Goal: Task Accomplishment & Management: Complete application form

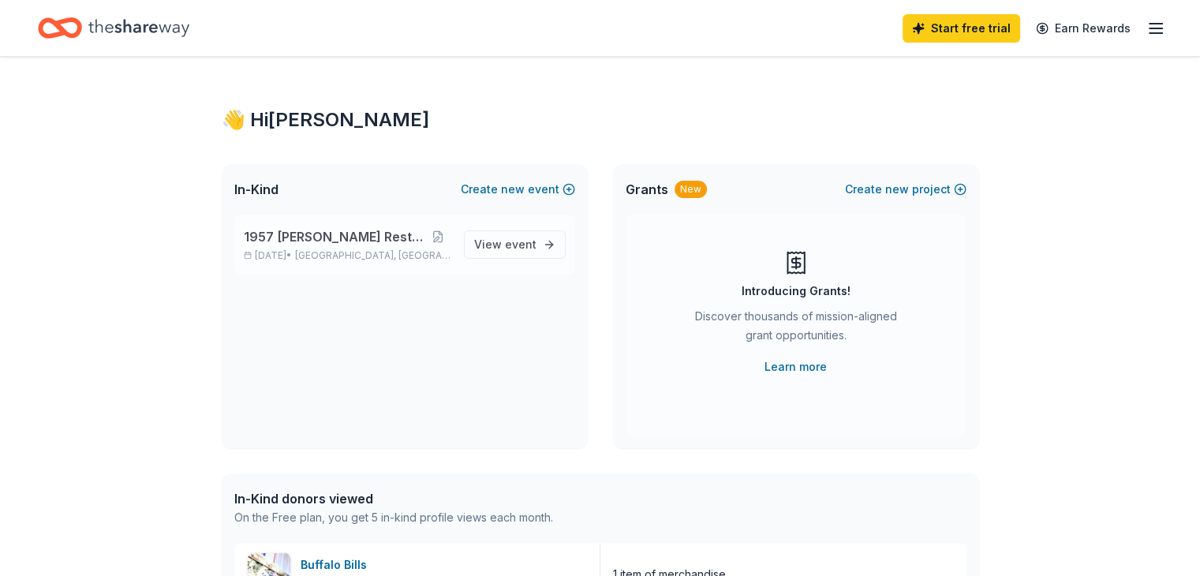
click at [385, 242] on span "1957 [PERSON_NAME] Restoration" at bounding box center [334, 236] width 181 height 19
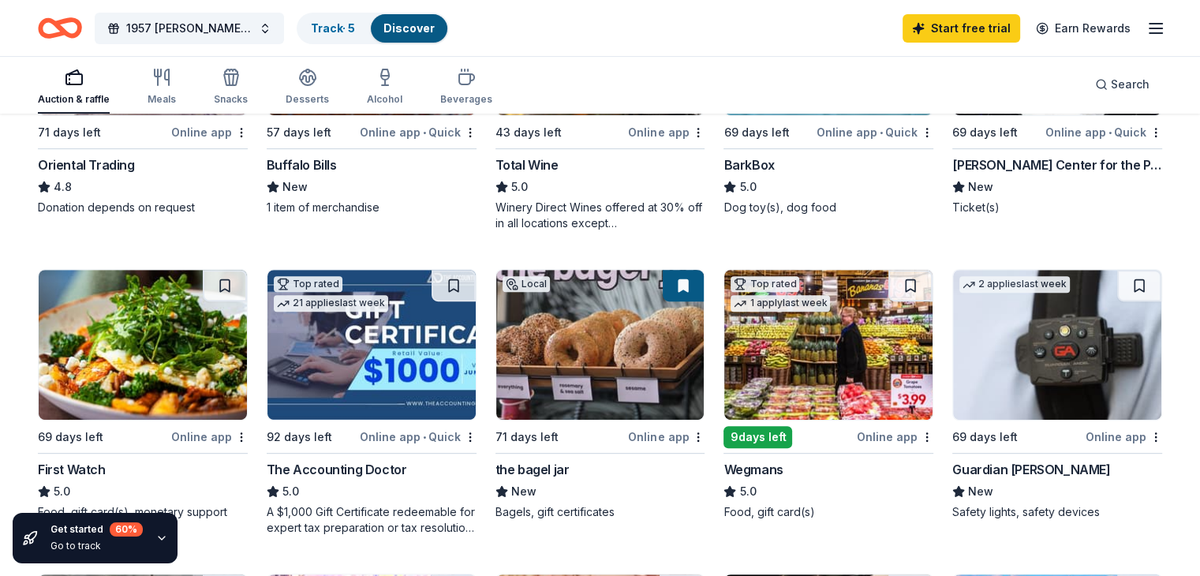
scroll to position [631, 0]
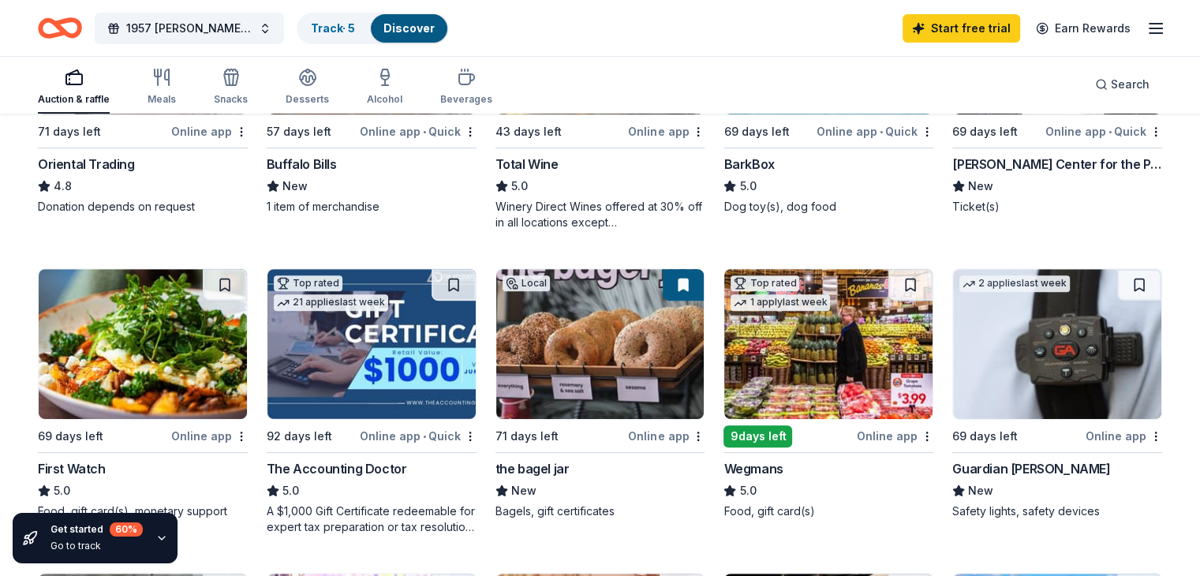
click at [726, 461] on div "Wegmans" at bounding box center [752, 468] width 59 height 19
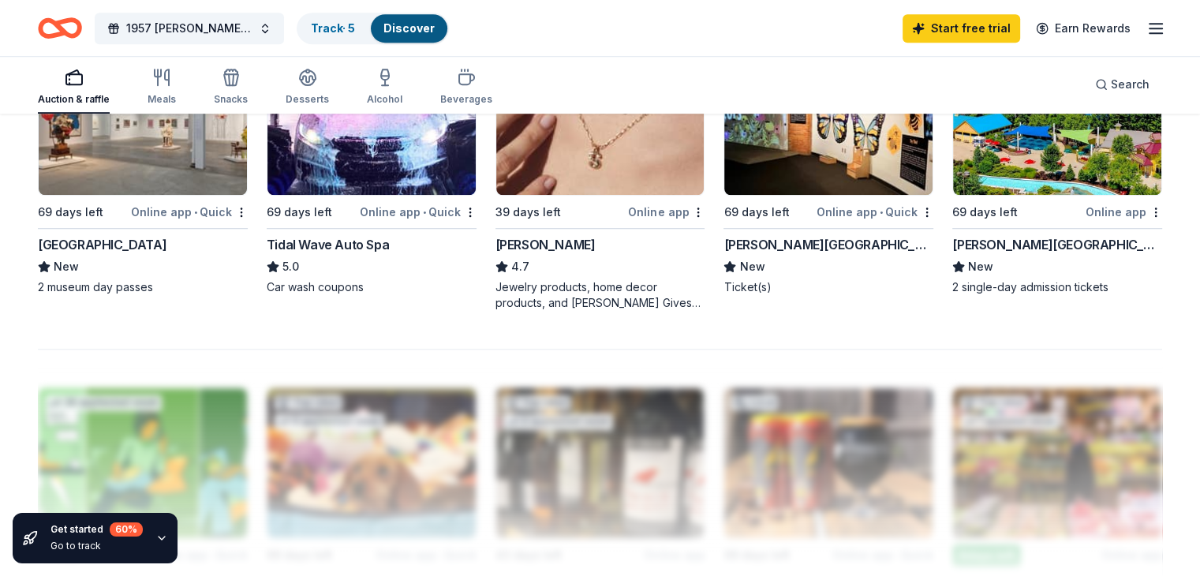
scroll to position [1183, 0]
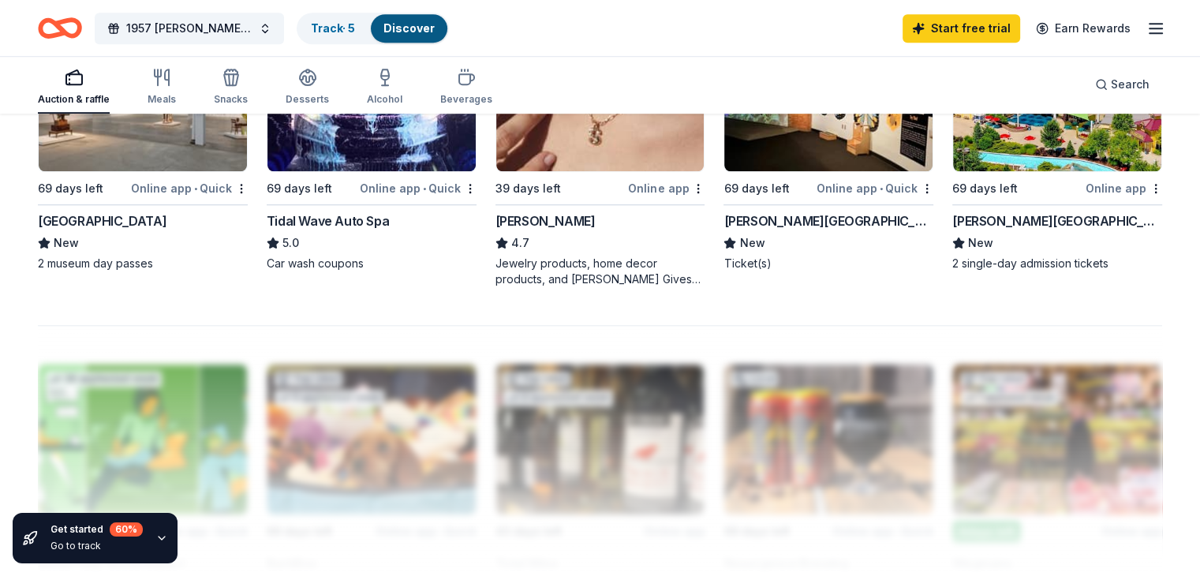
click at [521, 275] on div "Jewelry products, home decor products, and Kendra Gives Back event in-store or …" at bounding box center [600, 272] width 210 height 32
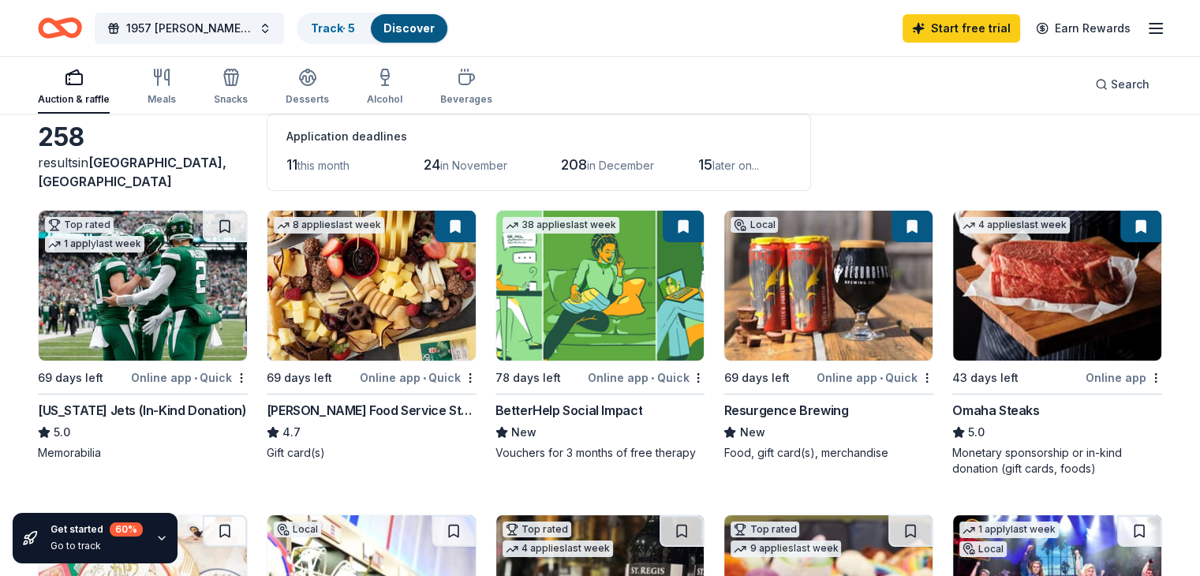
scroll to position [79, 0]
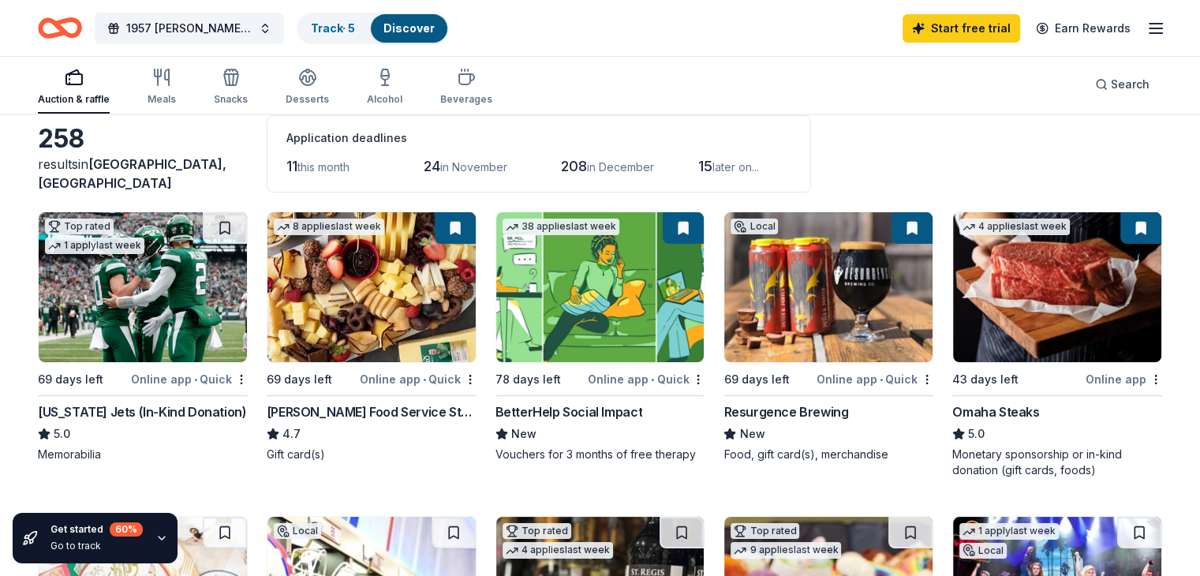
click at [994, 410] on div "Omaha Steaks" at bounding box center [995, 411] width 87 height 19
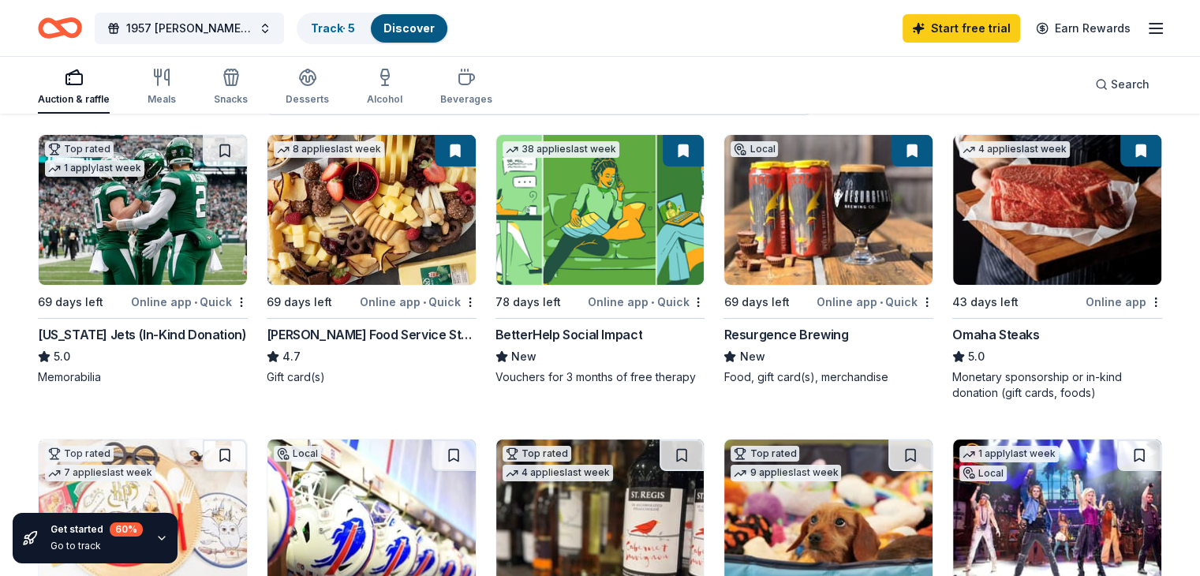
scroll to position [158, 0]
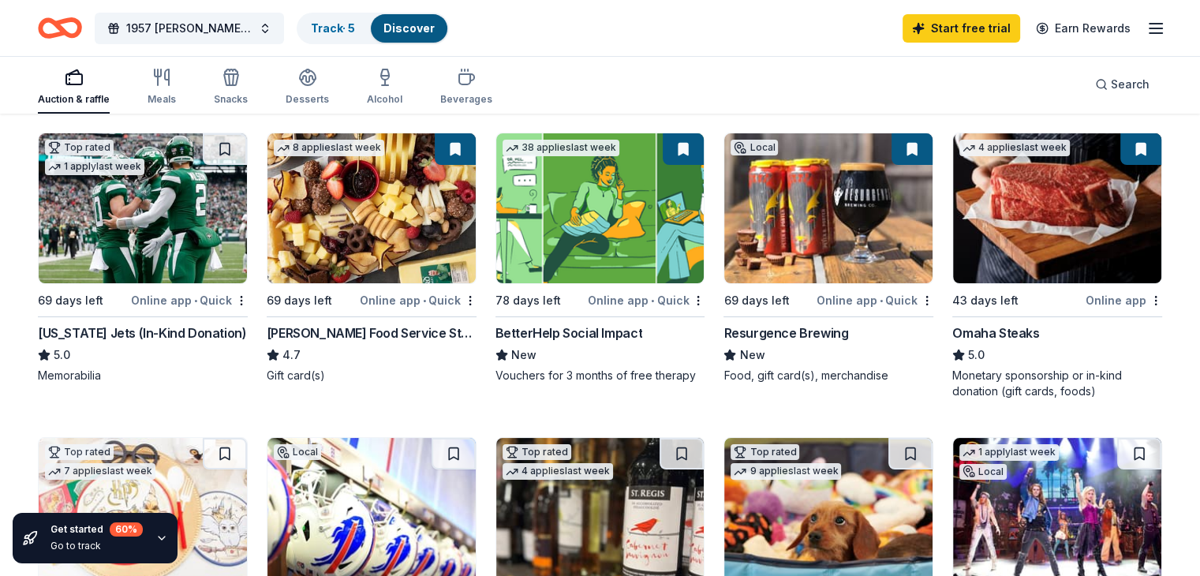
click at [793, 323] on div "Resurgence Brewing" at bounding box center [785, 332] width 125 height 19
click at [187, 329] on div "New York Jets (In-Kind Donation)" at bounding box center [142, 332] width 208 height 19
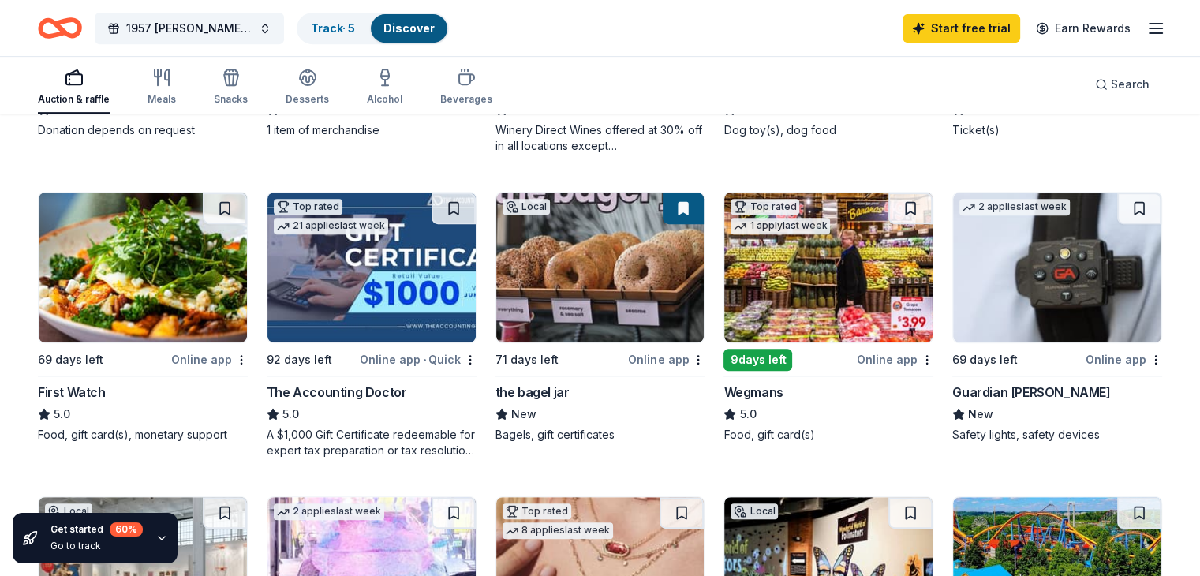
scroll to position [710, 0]
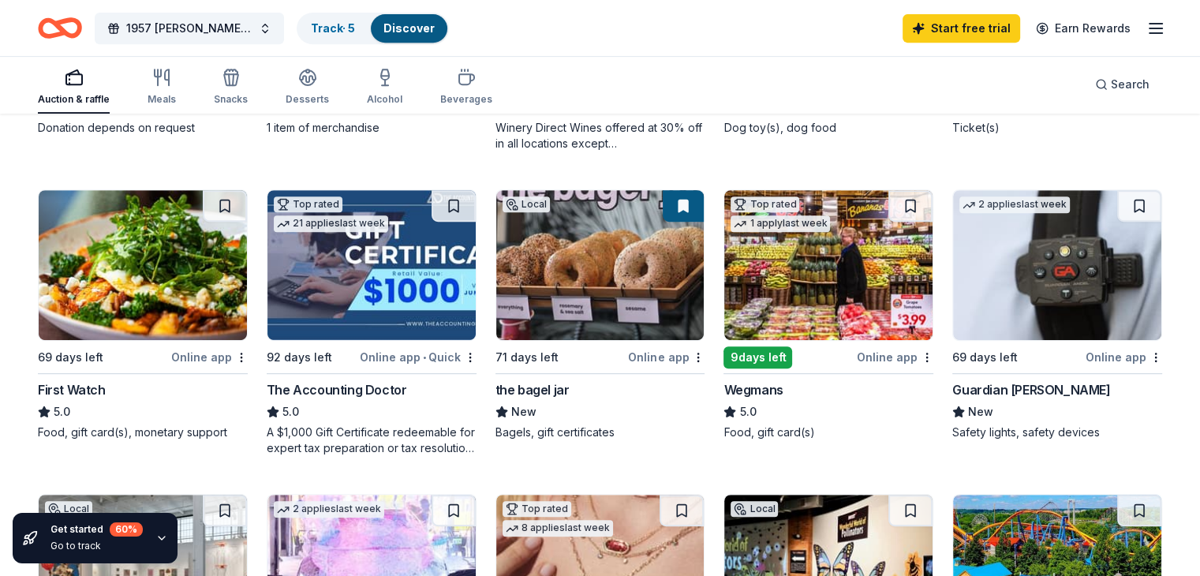
click at [1041, 390] on div "Guardian Angel Device" at bounding box center [1031, 389] width 158 height 19
click at [924, 31] on link "Start free trial" at bounding box center [961, 28] width 118 height 28
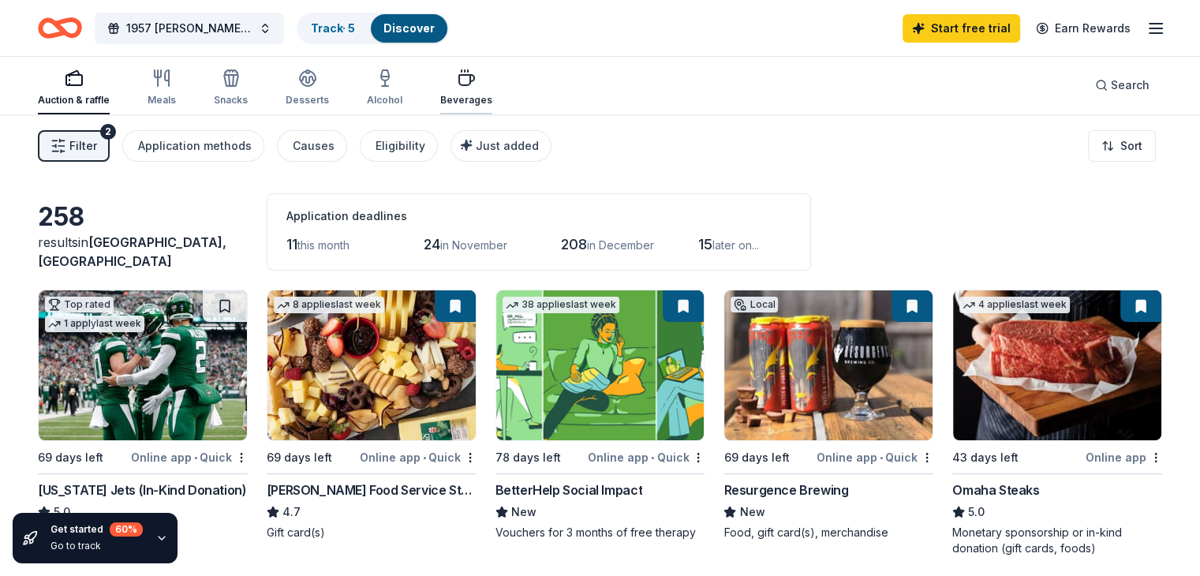
scroll to position [0, 0]
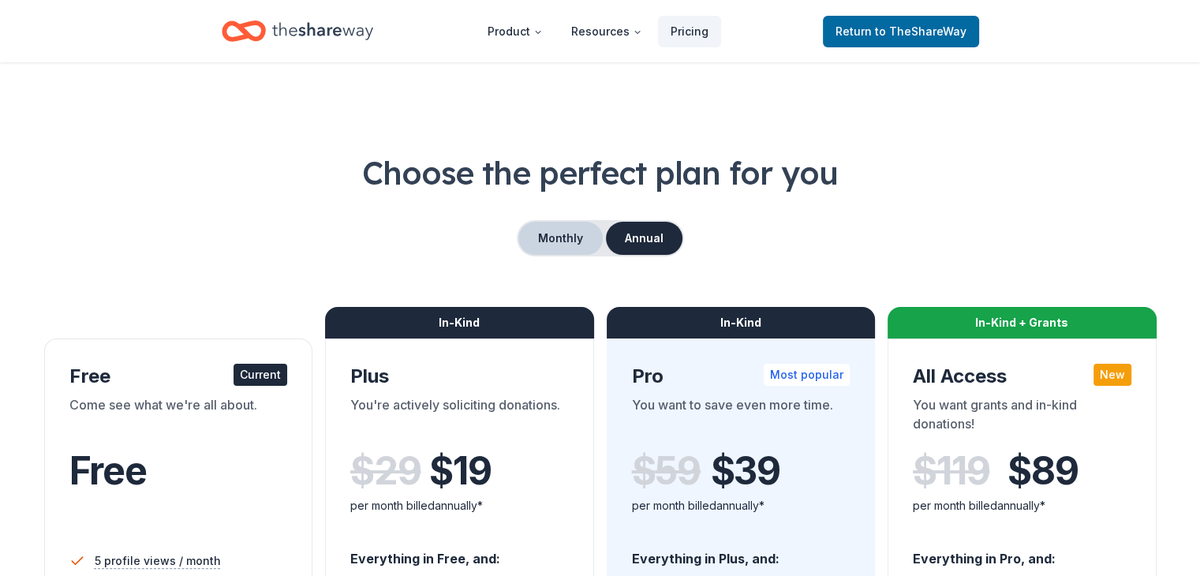
click at [562, 248] on button "Monthly" at bounding box center [560, 238] width 84 height 33
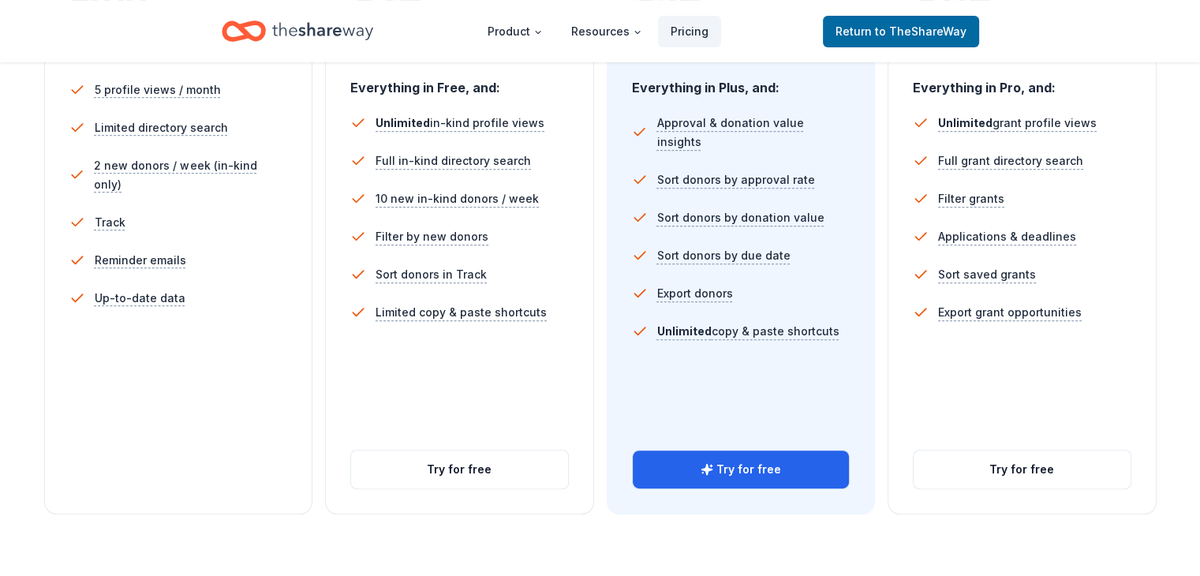
scroll to position [473, 0]
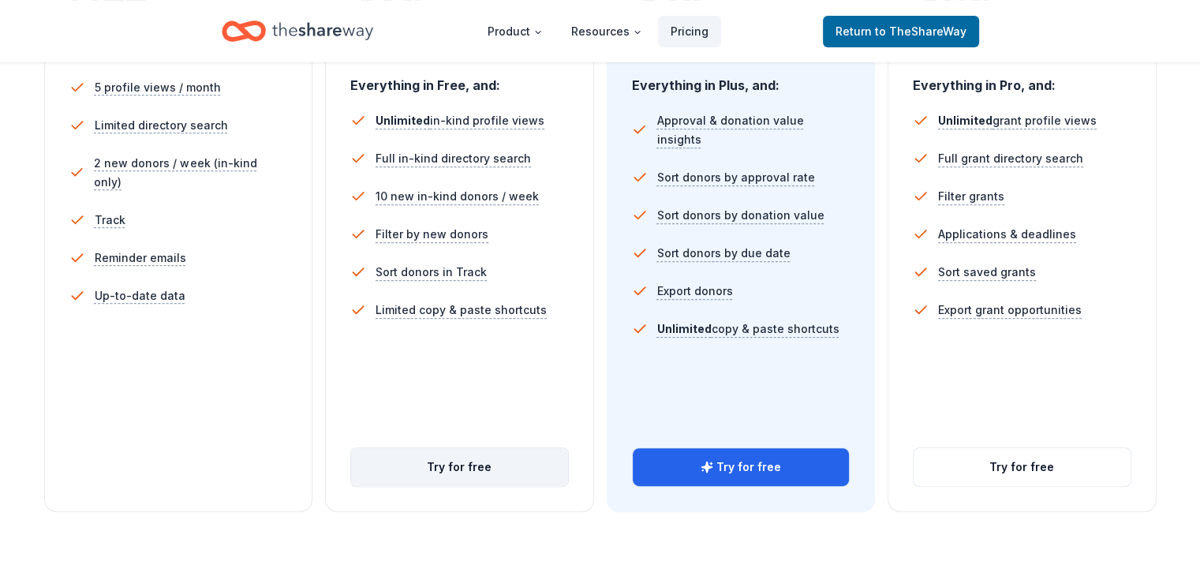
click at [539, 448] on button "Try for free" at bounding box center [459, 467] width 217 height 38
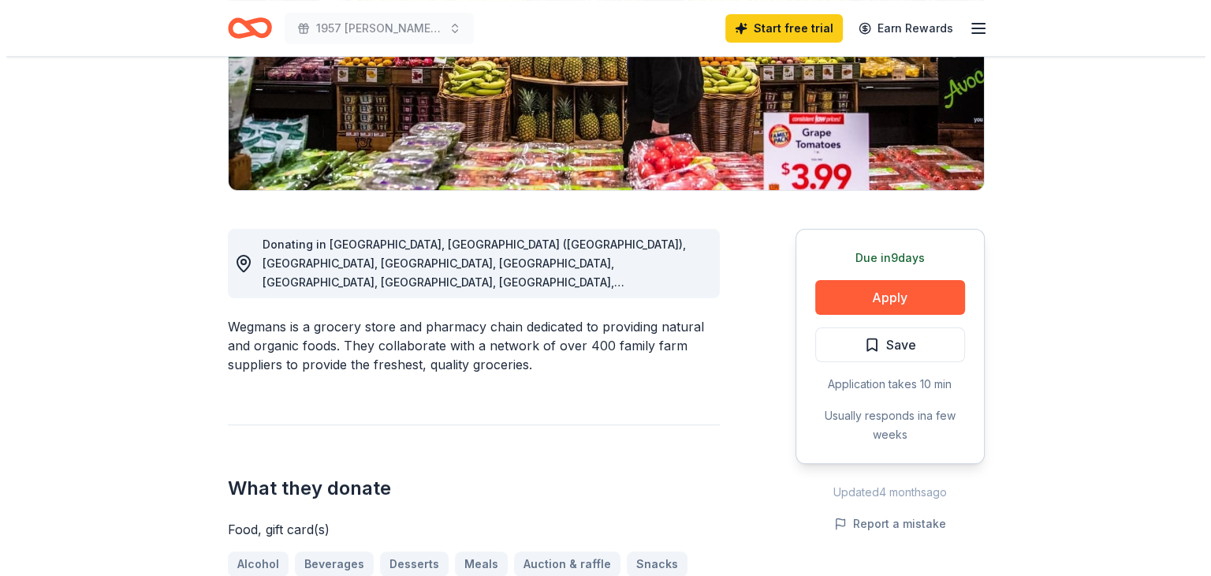
scroll to position [315, 0]
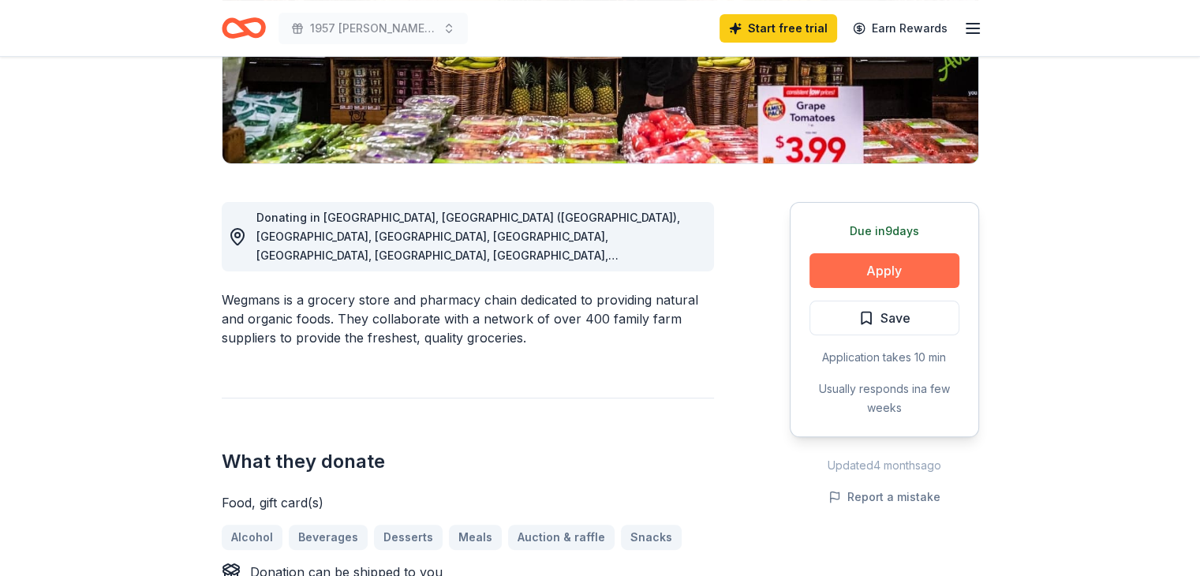
click at [912, 263] on button "Apply" at bounding box center [884, 270] width 150 height 35
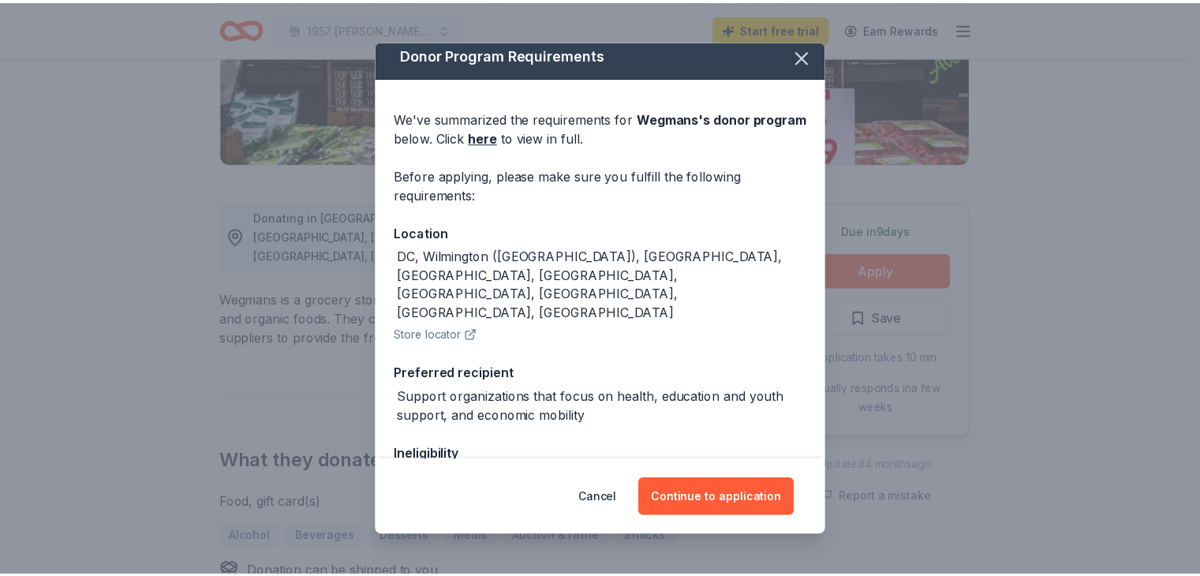
scroll to position [0, 0]
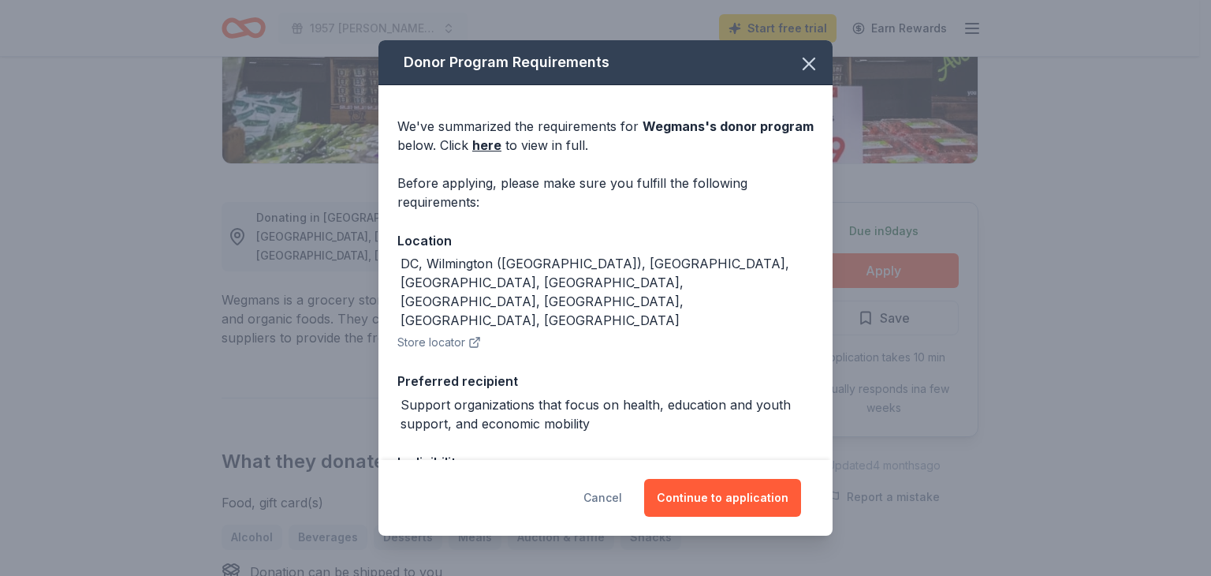
click at [607, 494] on button "Cancel" at bounding box center [603, 498] width 39 height 38
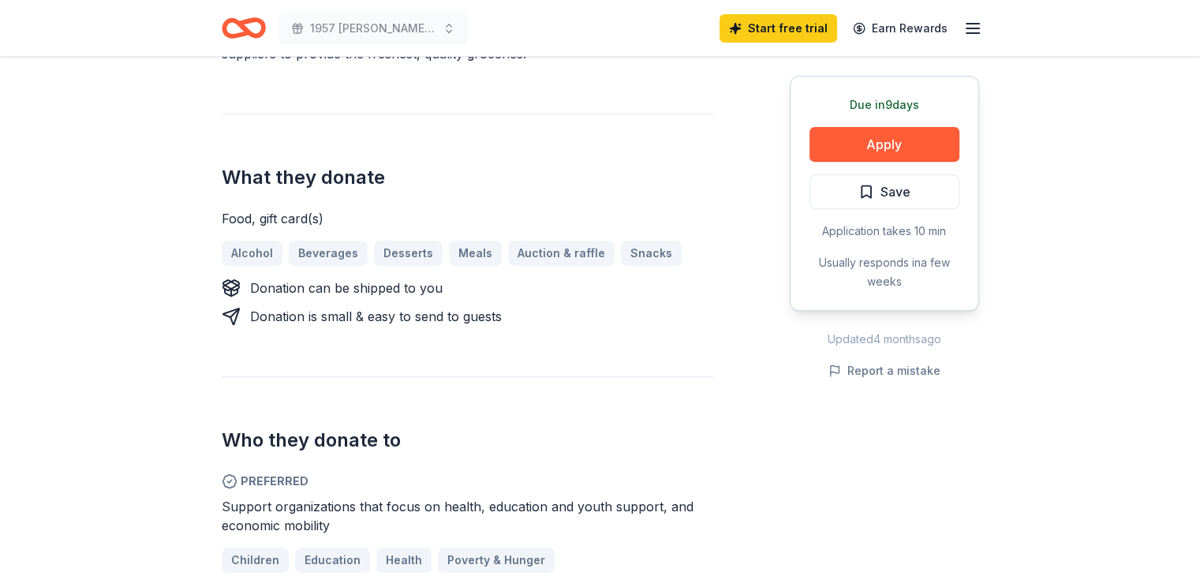
scroll to position [631, 0]
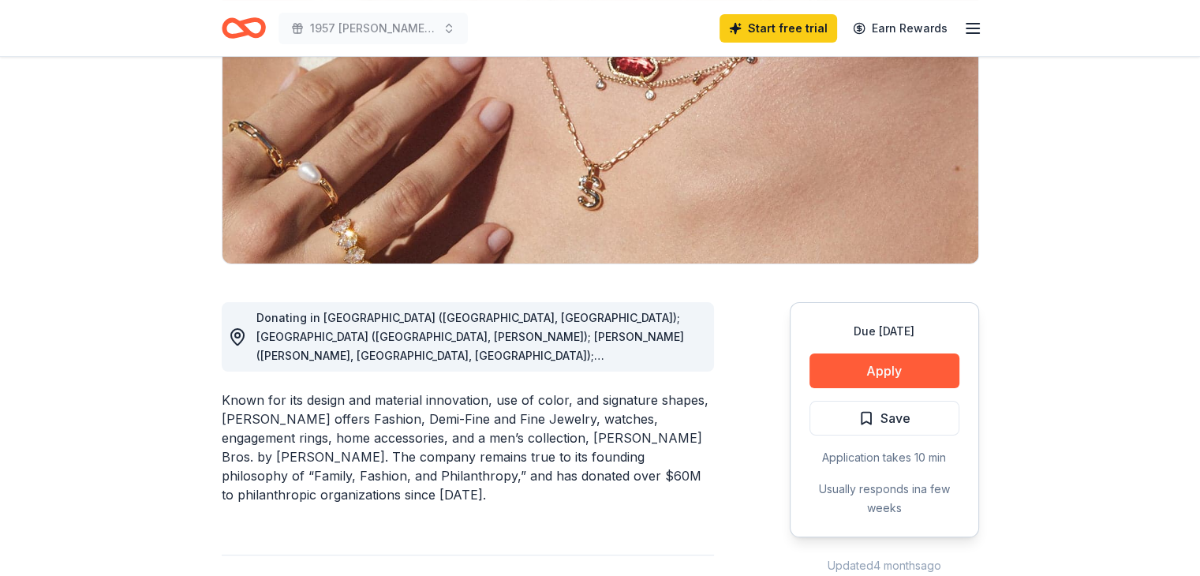
scroll to position [237, 0]
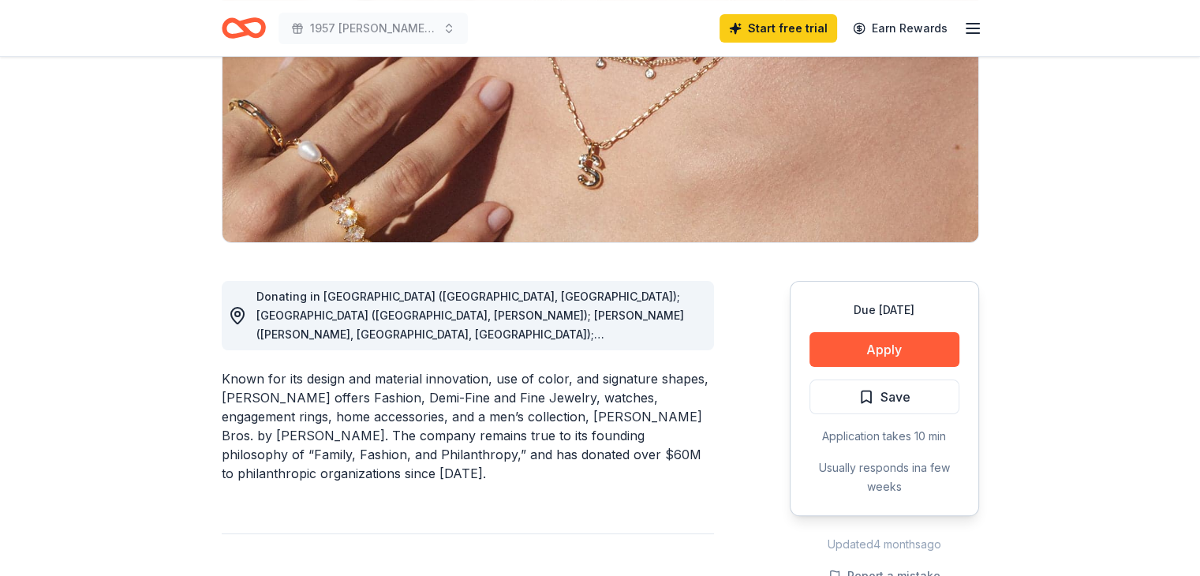
click at [584, 336] on span "Donating in AL (Birmingham, Huntsville); AR (Little Rock, Rogers); AZ (Chandler…" at bounding box center [469, 494] width 427 height 411
click at [350, 322] on div "Donating in AL (Birmingham, Huntsville); AR (Little Rock, Rogers); AZ (Chandler…" at bounding box center [478, 315] width 445 height 57
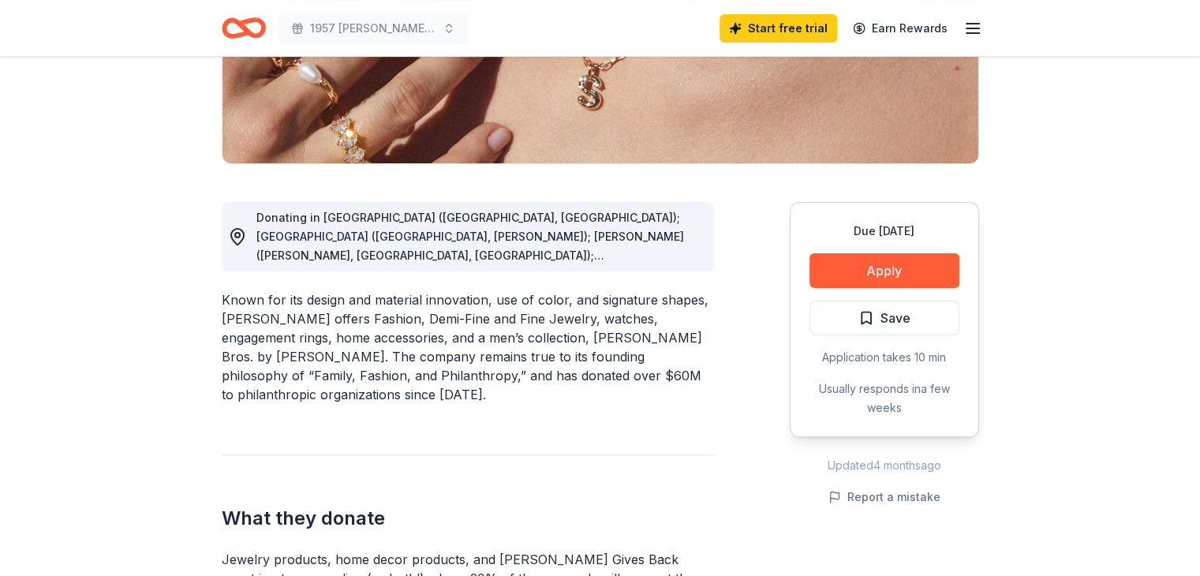
scroll to position [0, 0]
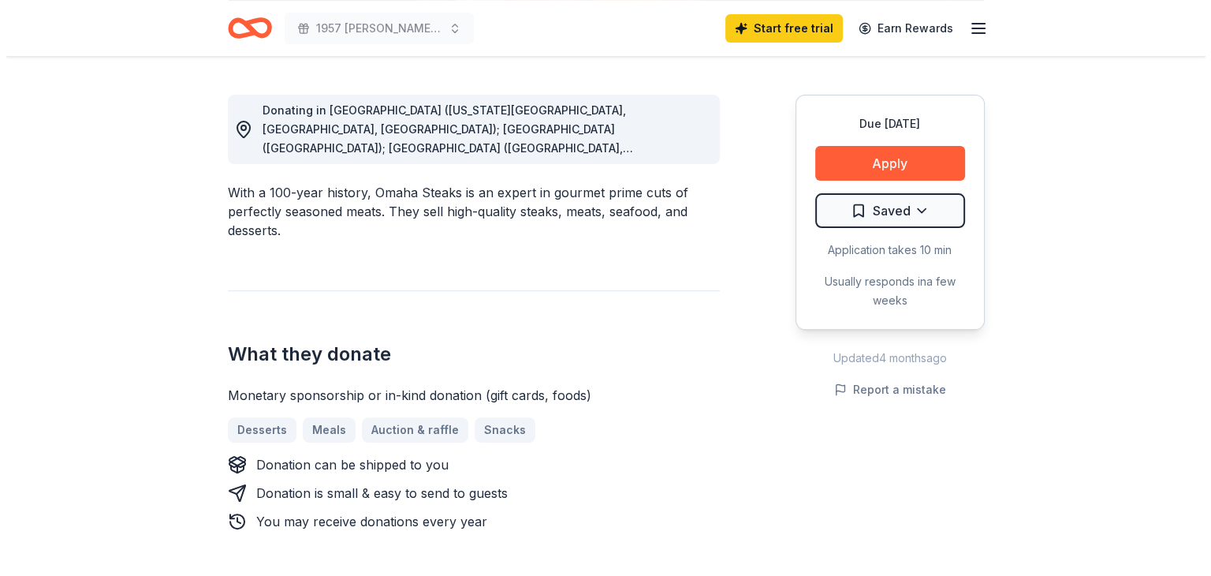
scroll to position [473, 0]
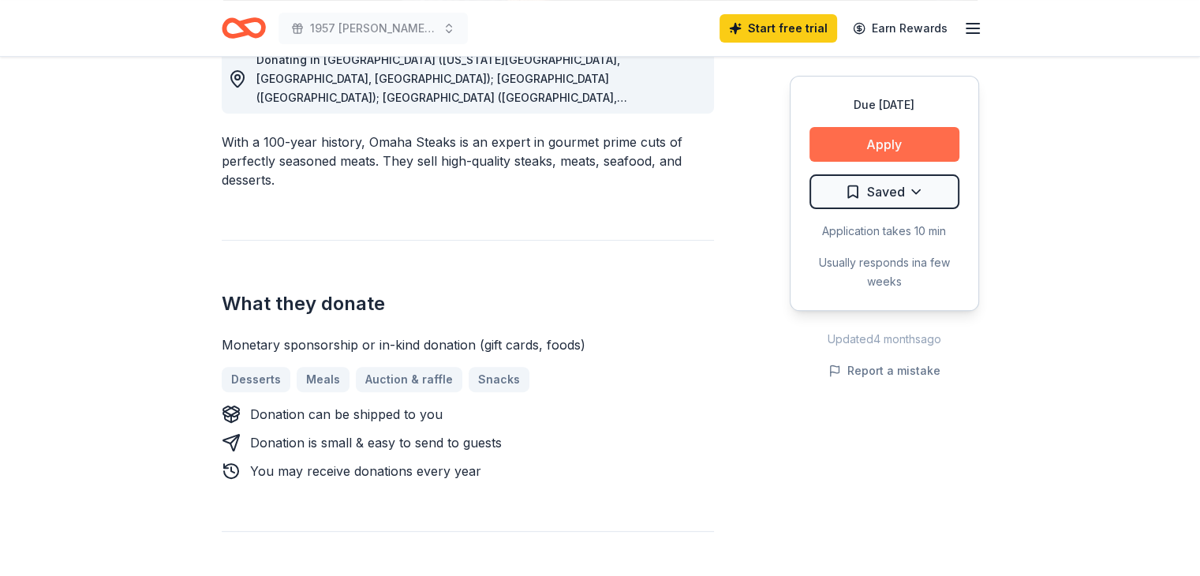
click at [927, 142] on button "Apply" at bounding box center [884, 144] width 150 height 35
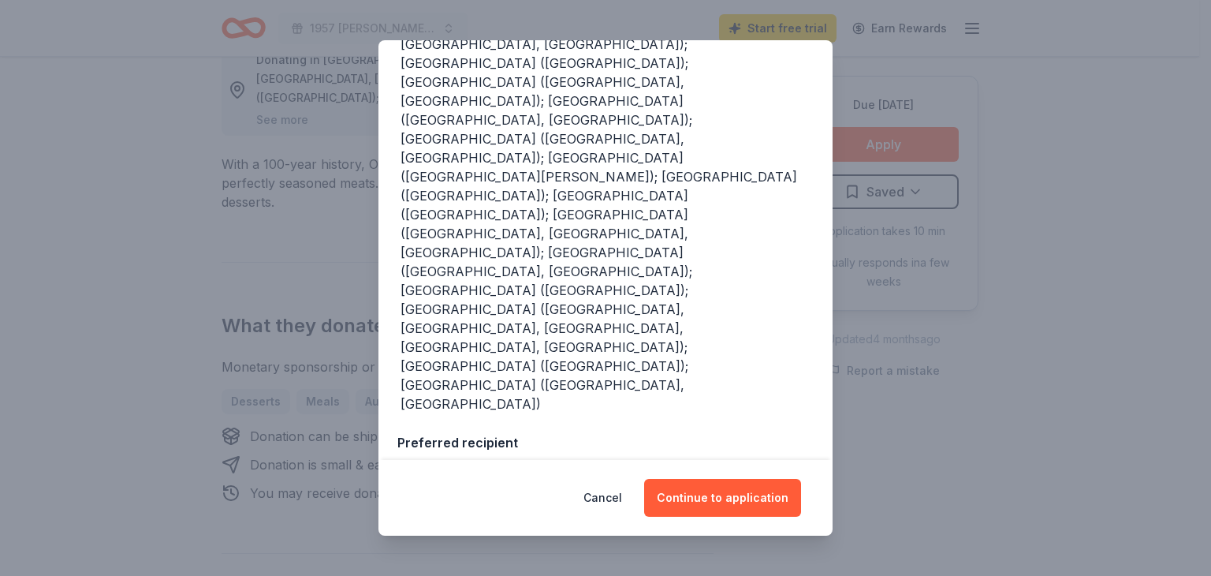
scroll to position [353, 0]
click at [715, 505] on button "Continue to application" at bounding box center [722, 498] width 157 height 38
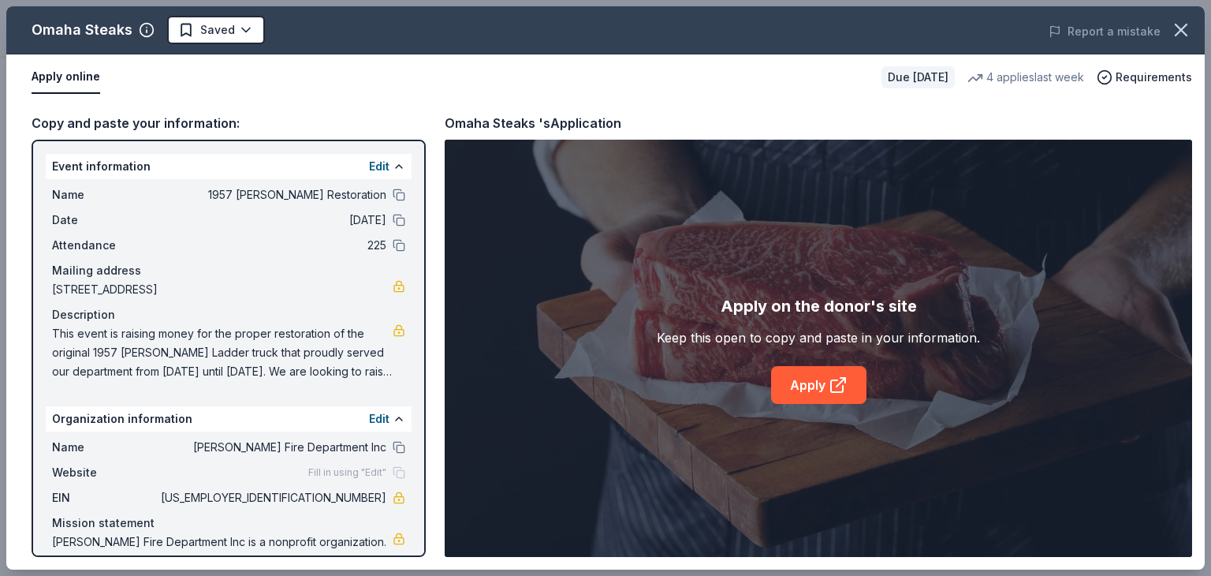
scroll to position [33, 0]
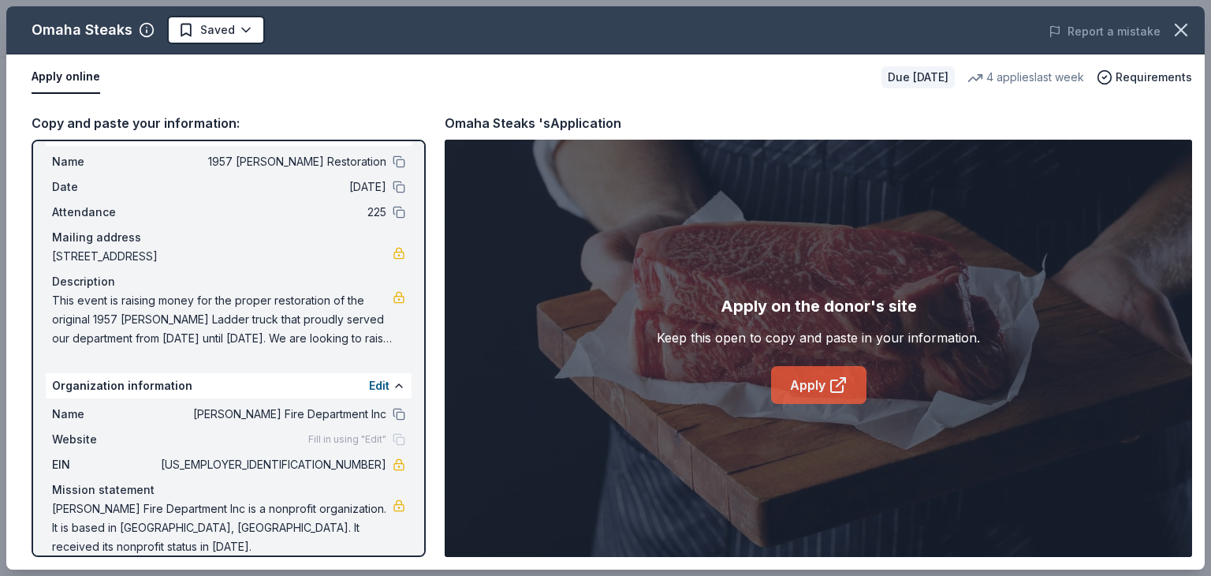
click at [824, 379] on link "Apply" at bounding box center [818, 385] width 95 height 38
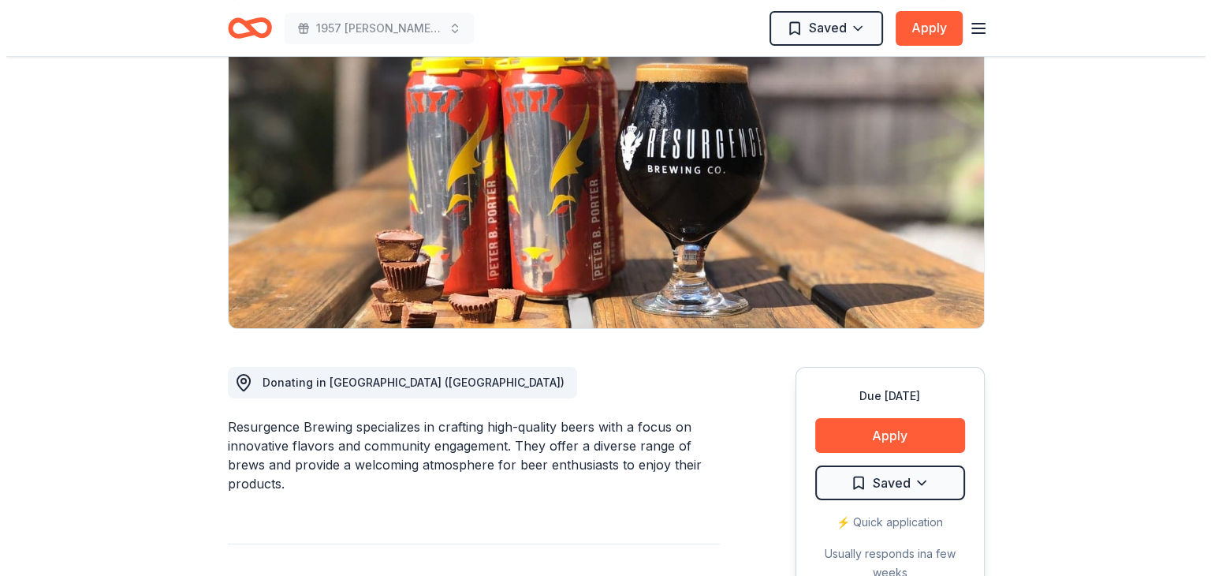
scroll to position [158, 0]
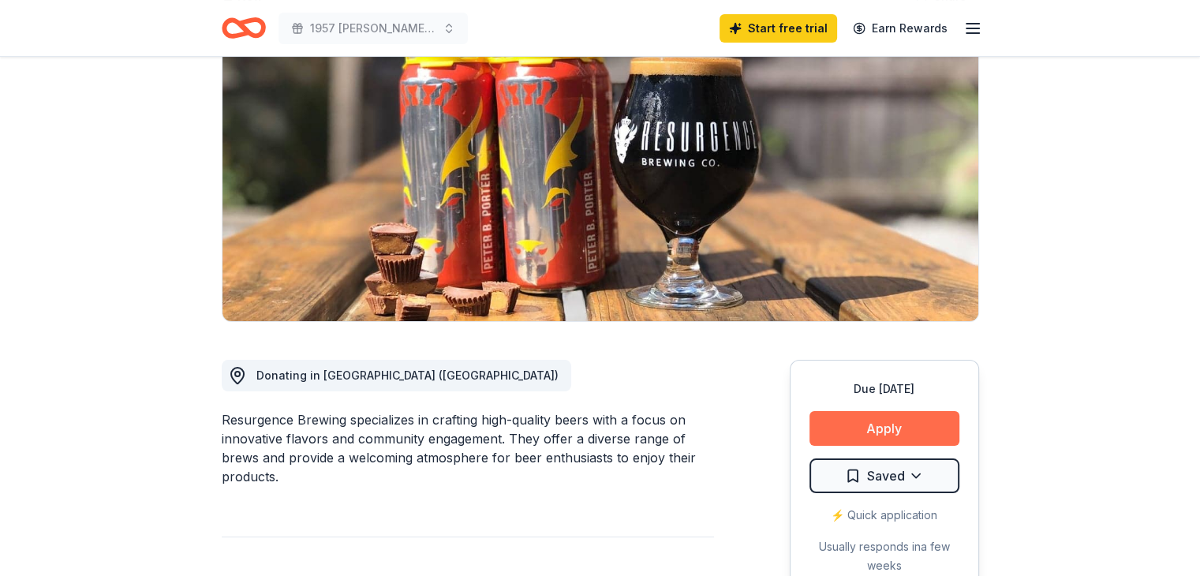
click at [901, 433] on button "Apply" at bounding box center [884, 428] width 150 height 35
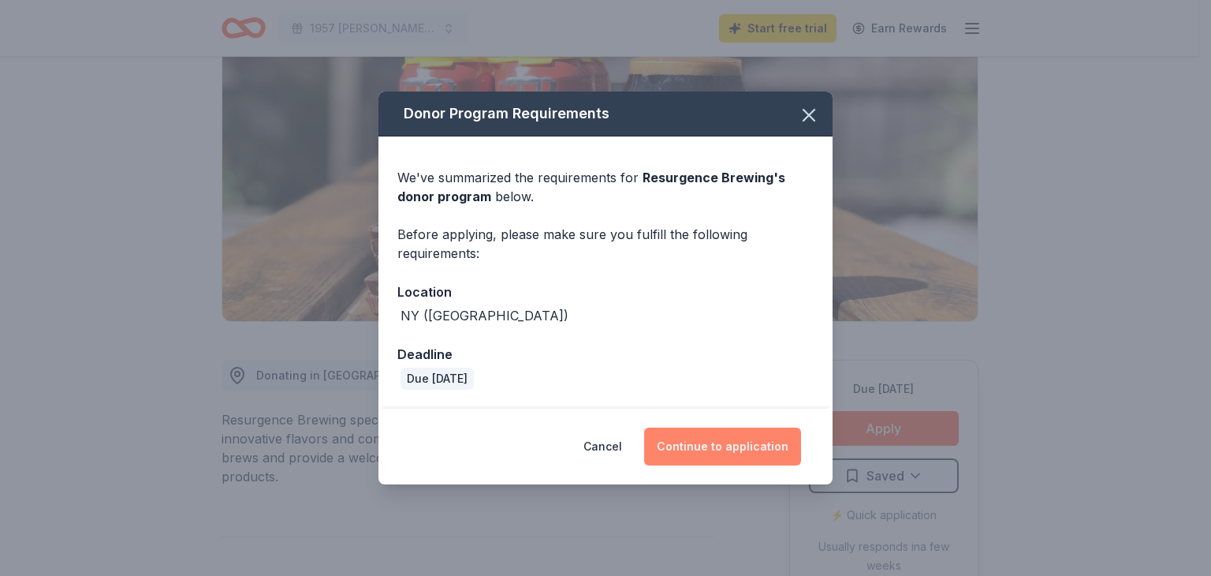
click at [718, 438] on button "Continue to application" at bounding box center [722, 446] width 157 height 38
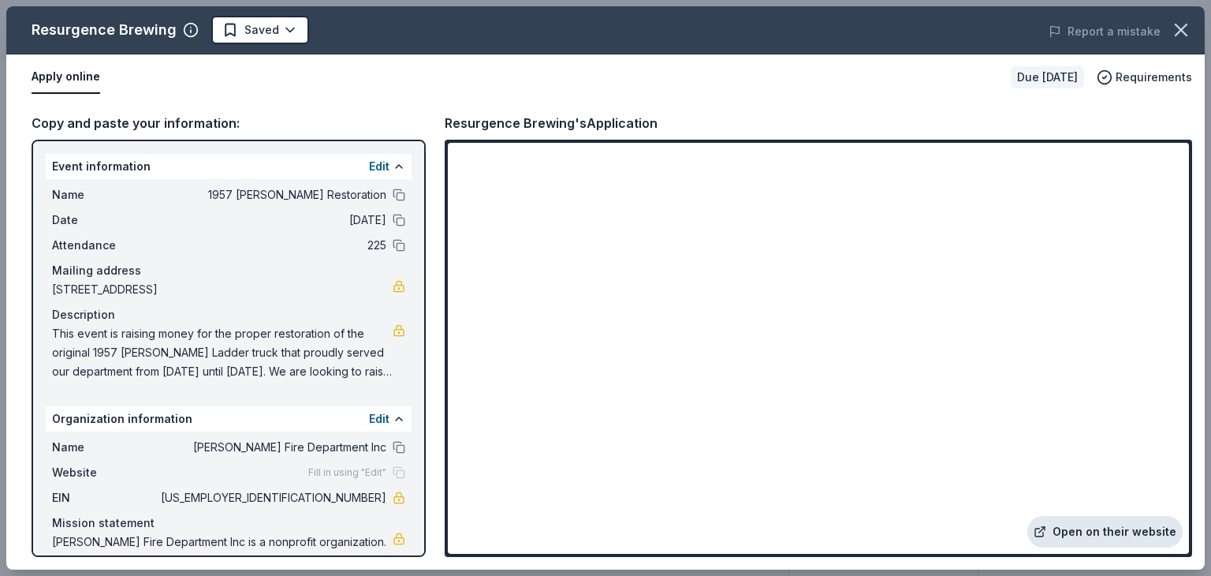
click at [1109, 535] on link "Open on their website" at bounding box center [1105, 532] width 155 height 32
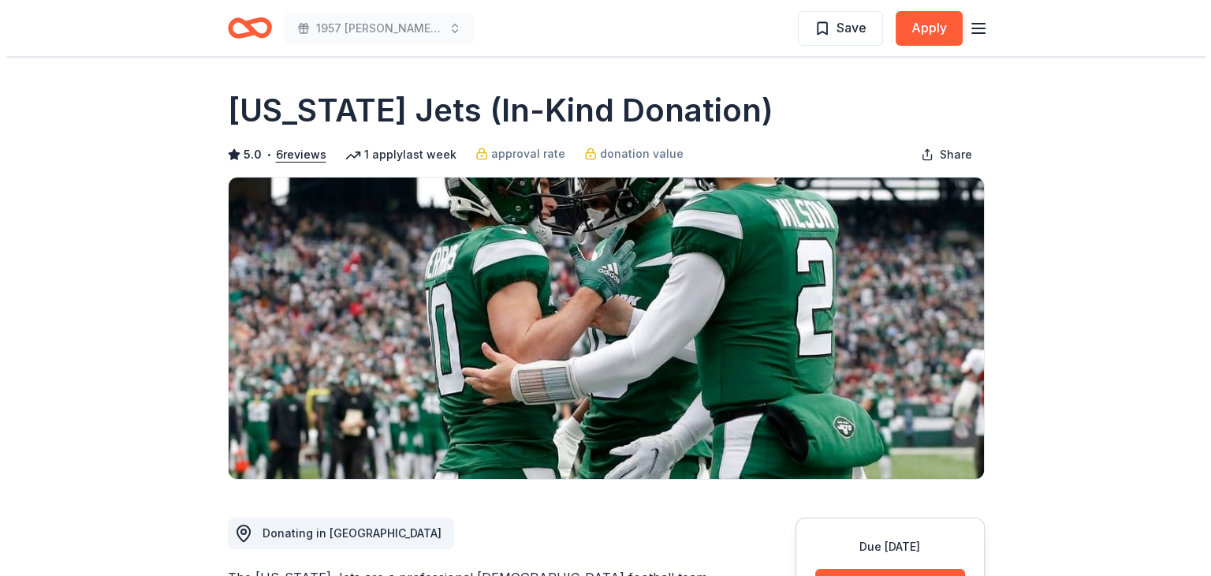
scroll to position [79, 0]
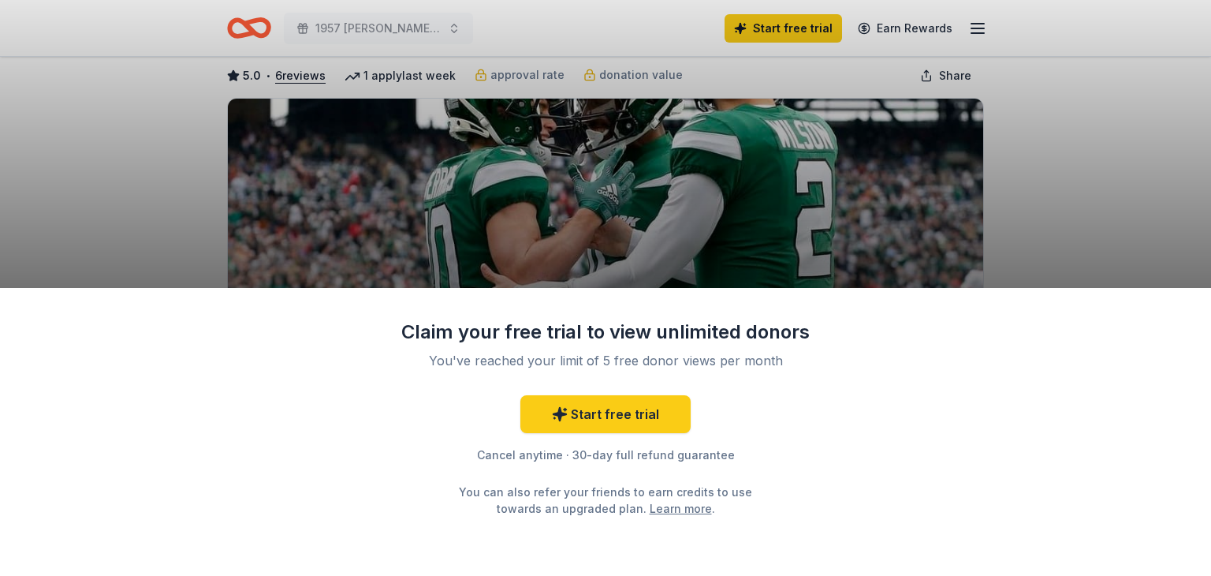
click at [161, 256] on div "Claim your free trial to view unlimited donors You've reached your limit of 5 f…" at bounding box center [605, 288] width 1211 height 576
click at [625, 414] on link "Start free trial" at bounding box center [606, 414] width 170 height 38
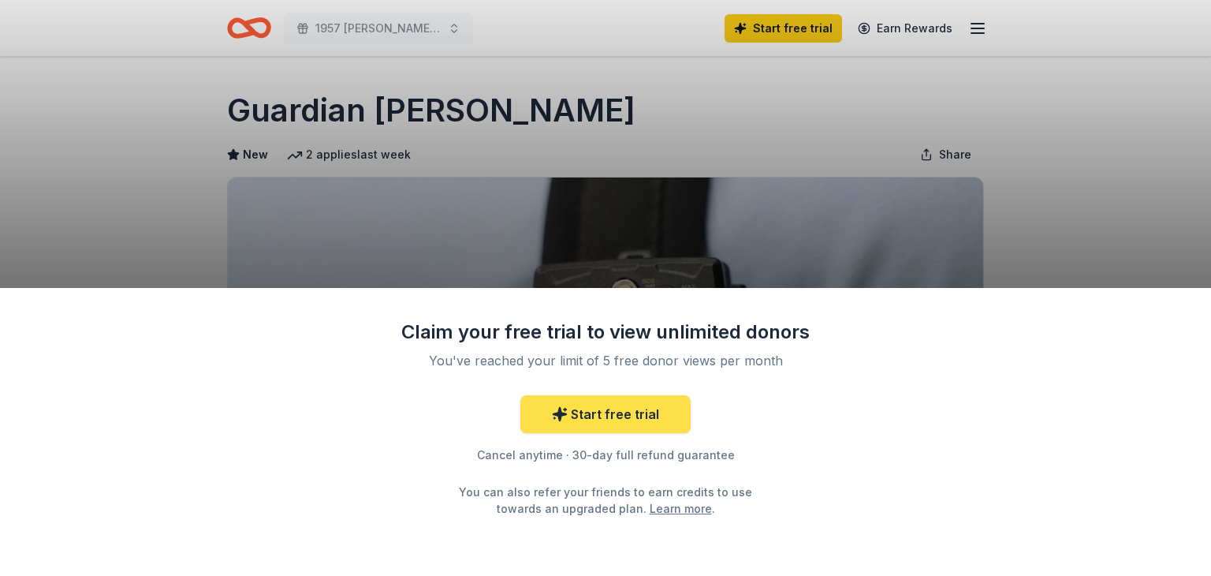
click at [655, 412] on link "Start free trial" at bounding box center [606, 414] width 170 height 38
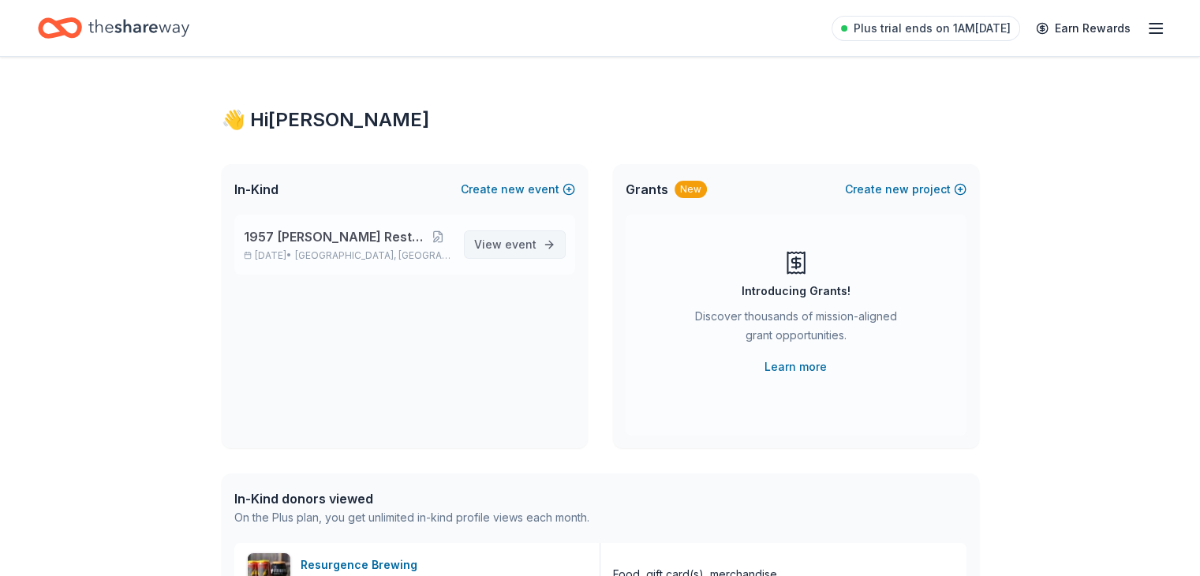
click at [494, 253] on span "View event" at bounding box center [505, 244] width 62 height 19
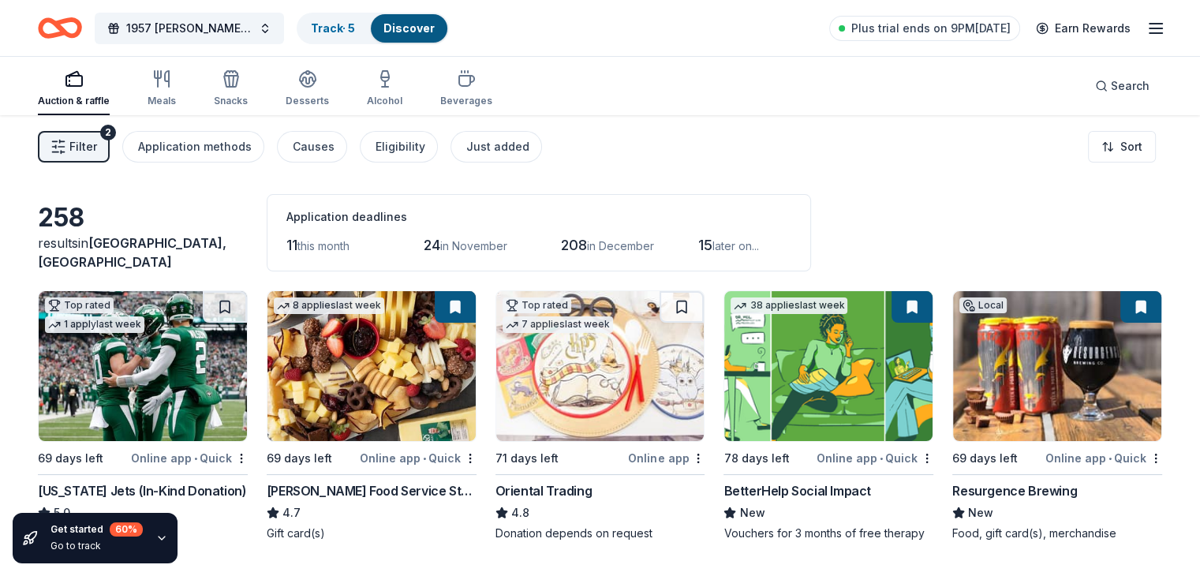
click at [220, 487] on div "[US_STATE] Jets (In-Kind Donation)" at bounding box center [142, 490] width 208 height 19
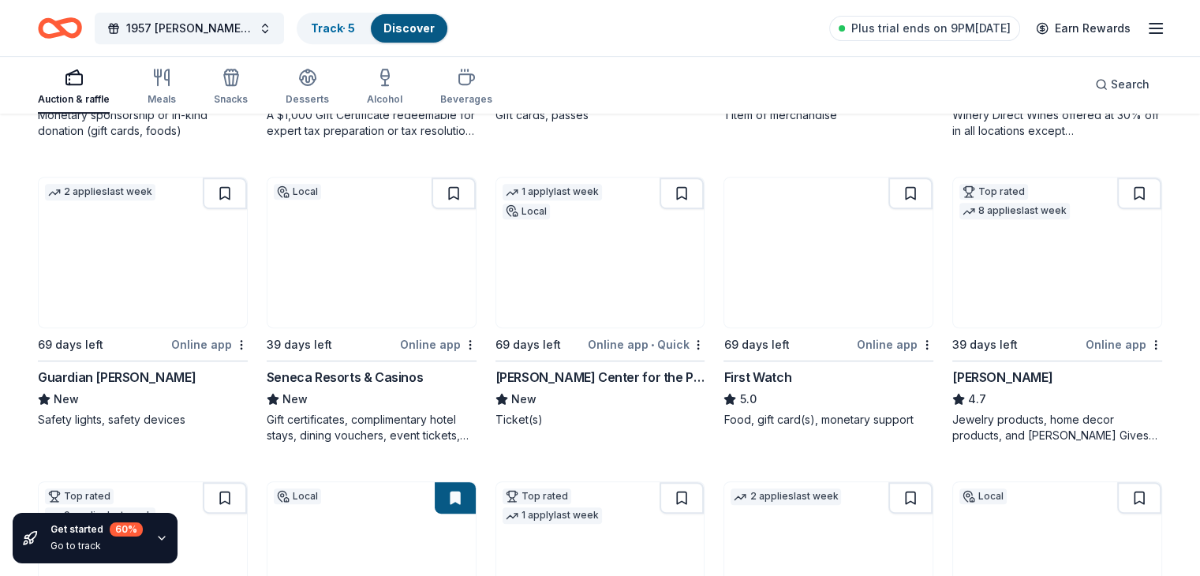
scroll to position [710, 0]
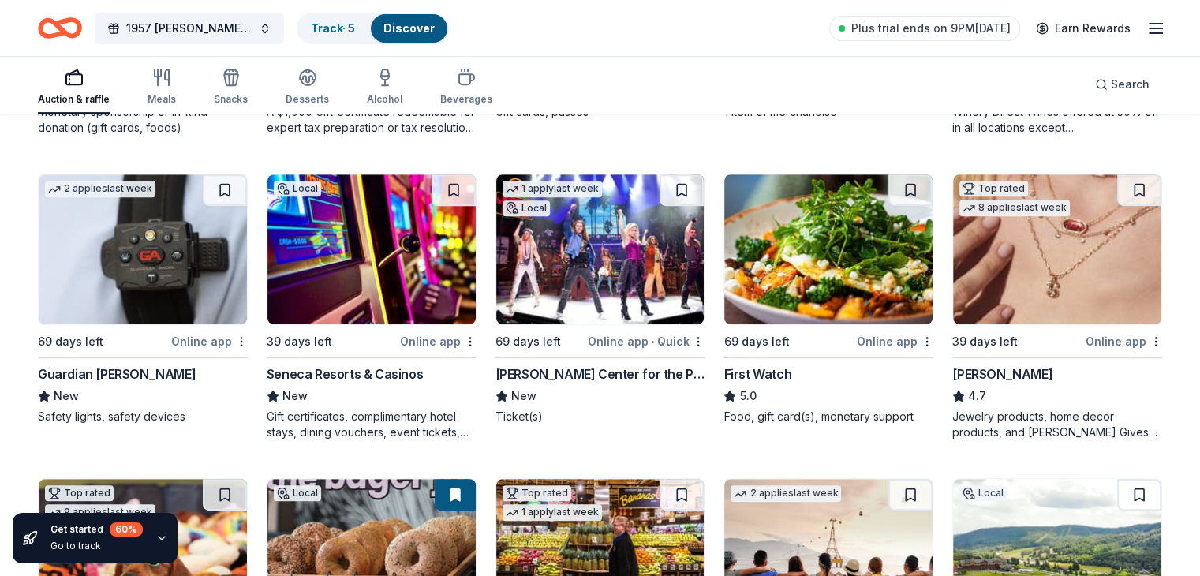
click at [396, 383] on div "Seneca Resorts & Casinos" at bounding box center [345, 373] width 156 height 19
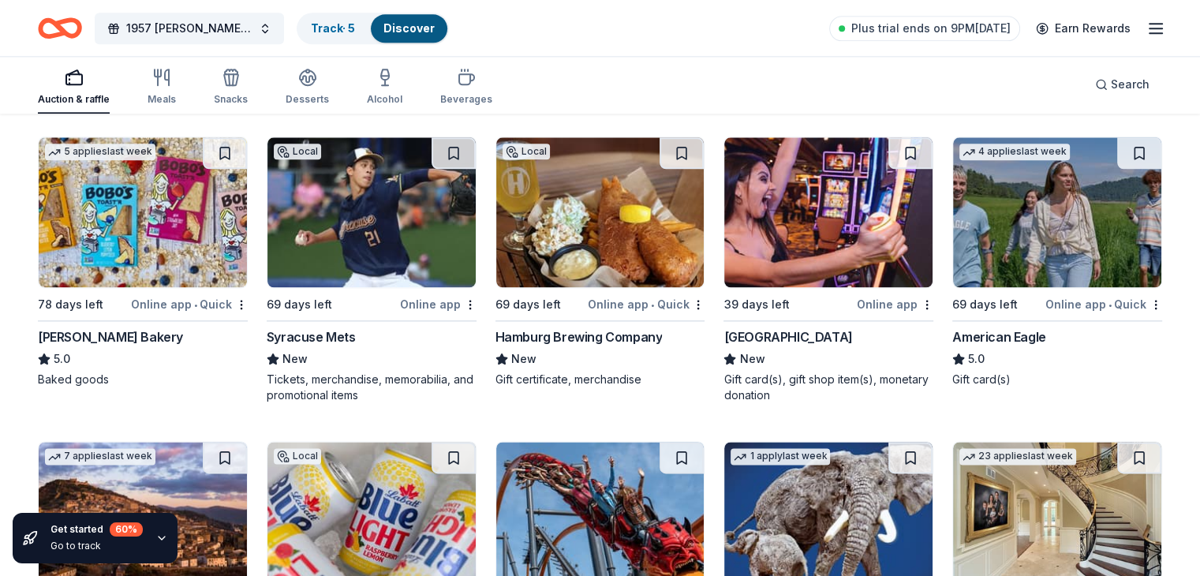
scroll to position [1965, 0]
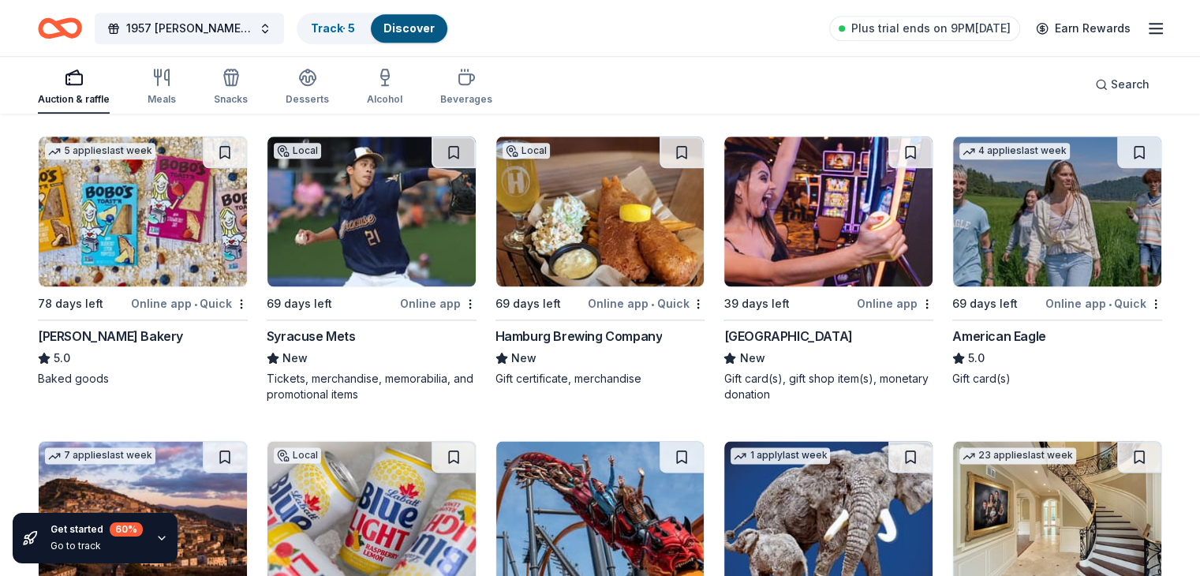
click at [619, 344] on div "Hamburg Brewing Company" at bounding box center [578, 336] width 167 height 19
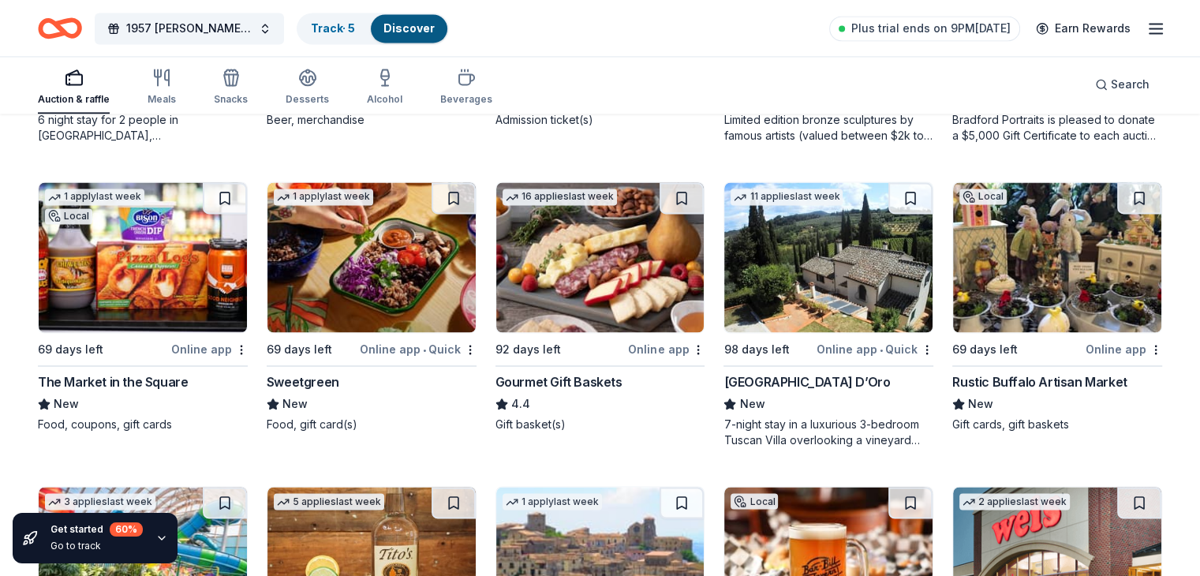
scroll to position [2552, 0]
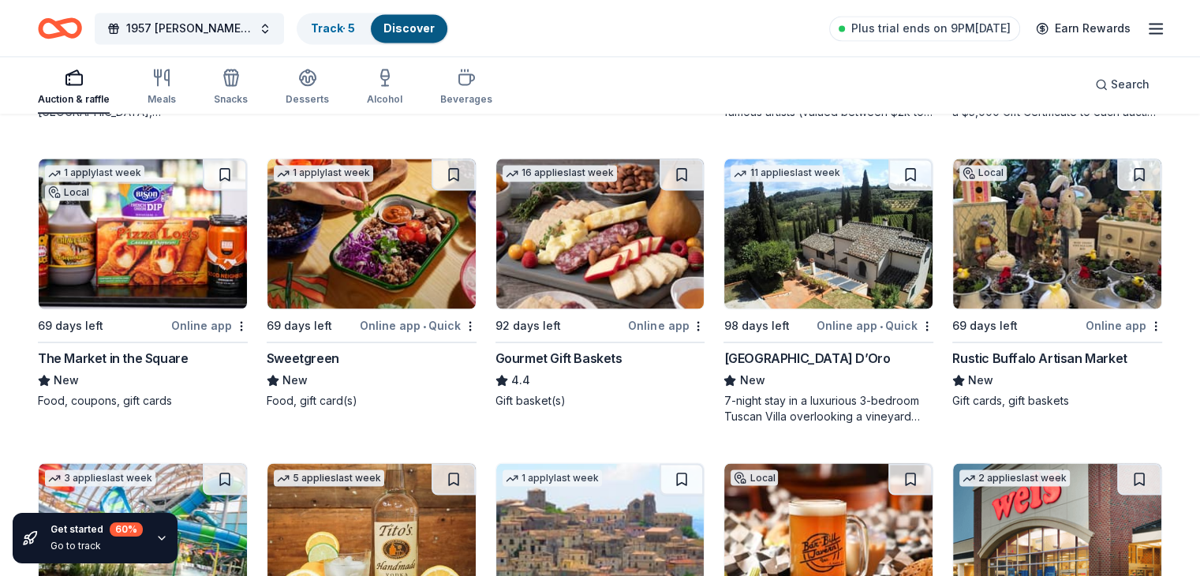
click at [188, 368] on div "The Market in the Square" at bounding box center [113, 358] width 150 height 19
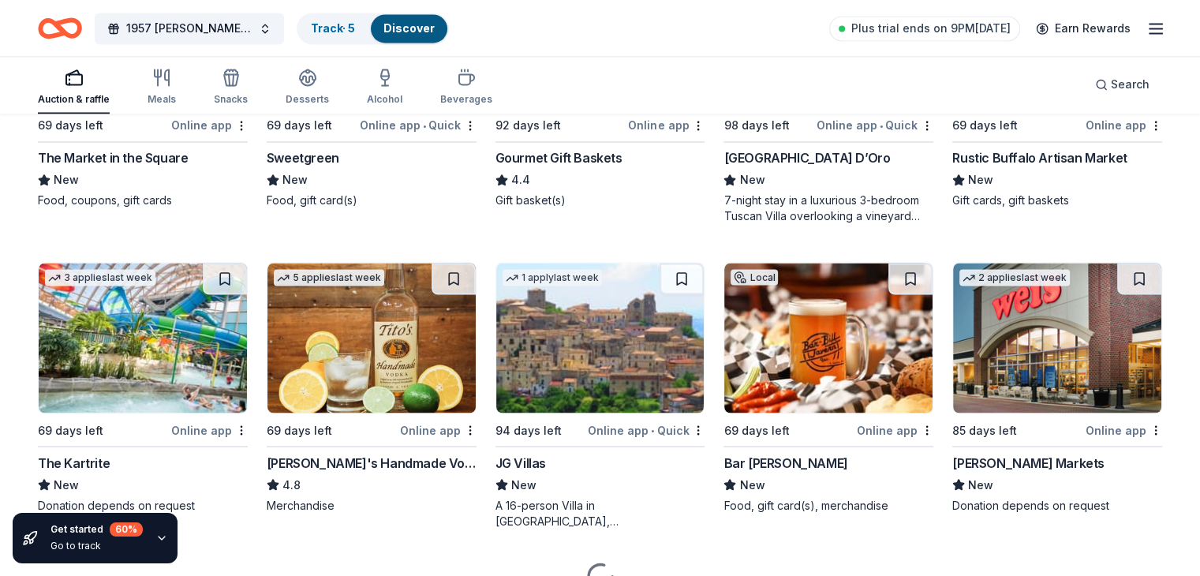
scroll to position [2789, 0]
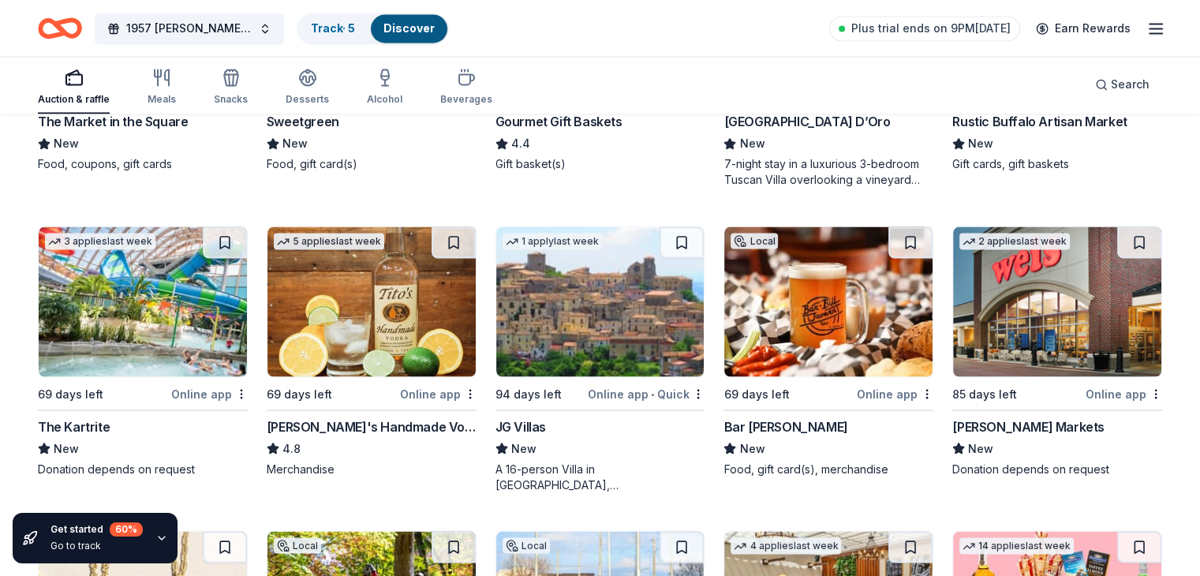
click at [375, 435] on div "Tito's Handmade Vodka" at bounding box center [372, 425] width 210 height 19
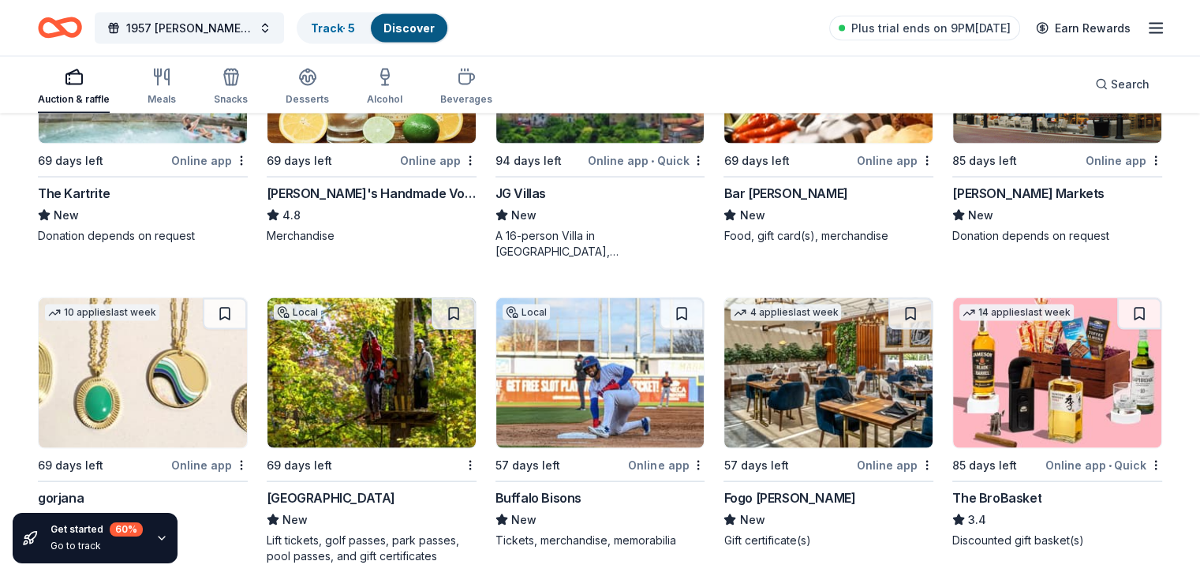
scroll to position [3025, 0]
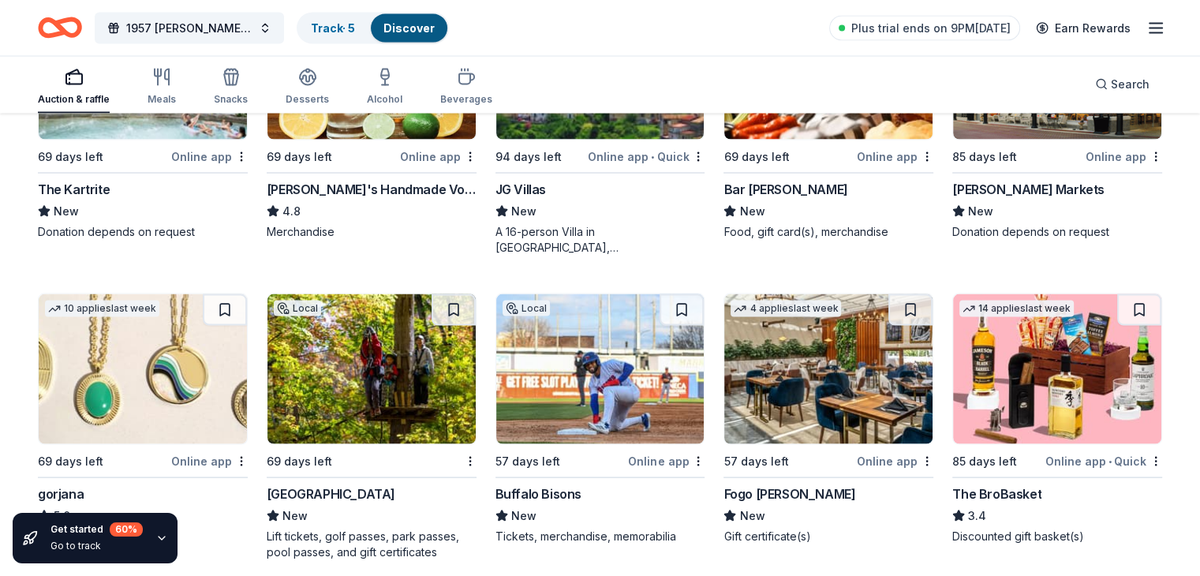
click at [540, 503] on div "Buffalo Bisons" at bounding box center [538, 493] width 86 height 19
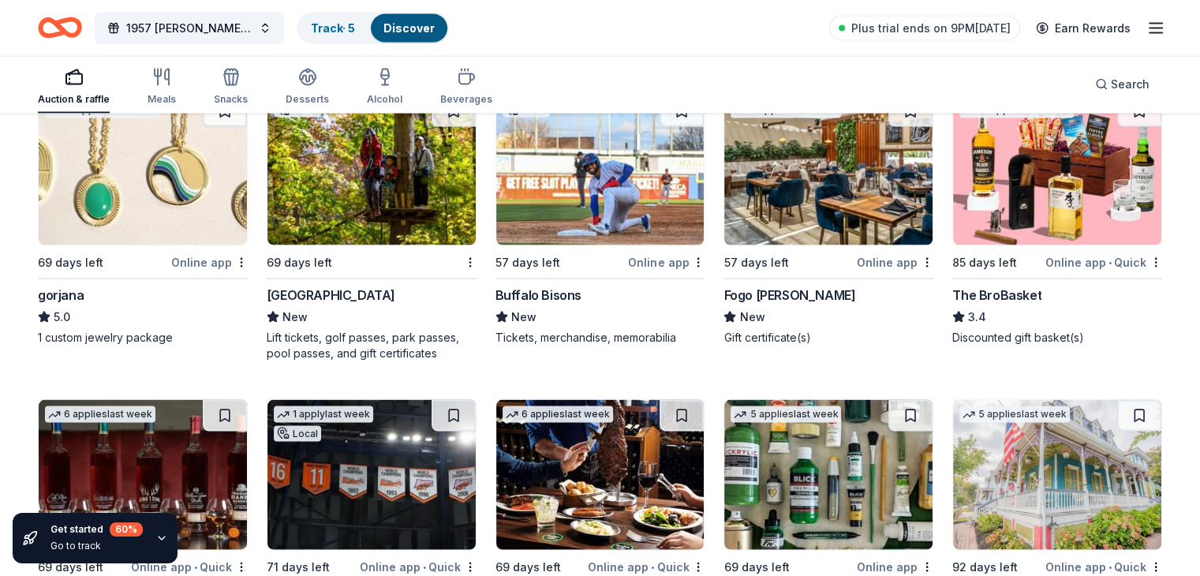
scroll to position [3262, 0]
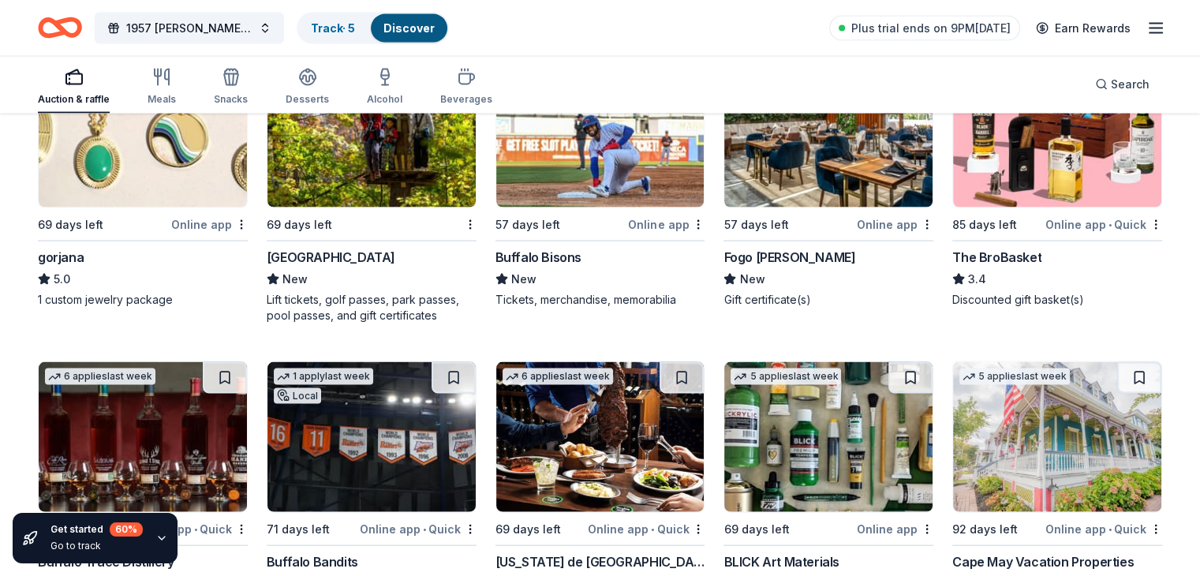
click at [344, 264] on div "Holiday Valley" at bounding box center [331, 257] width 129 height 19
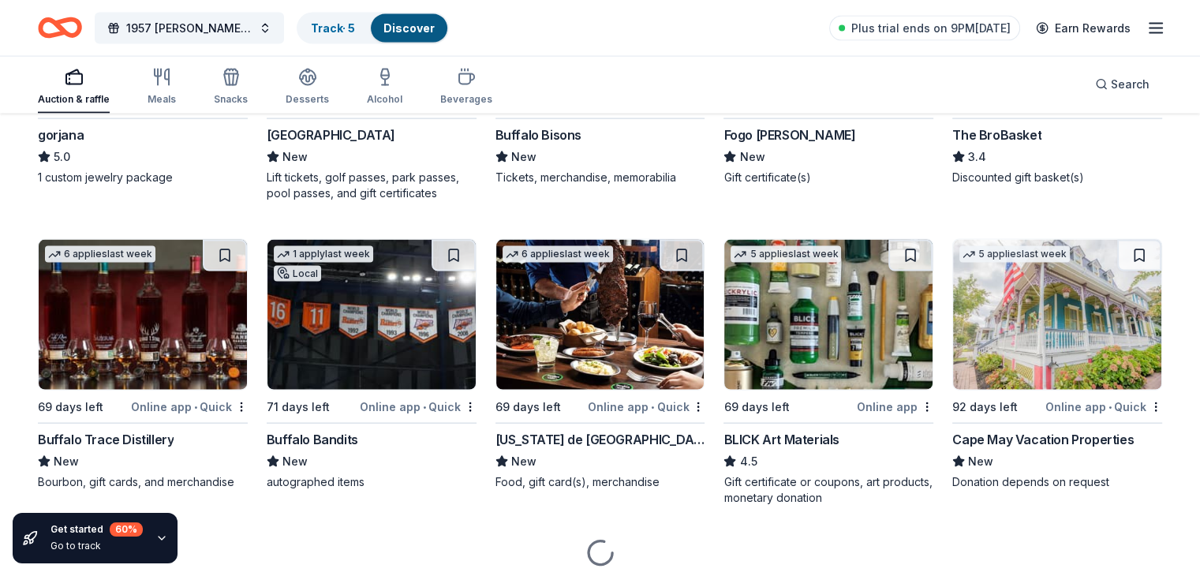
scroll to position [3420, 0]
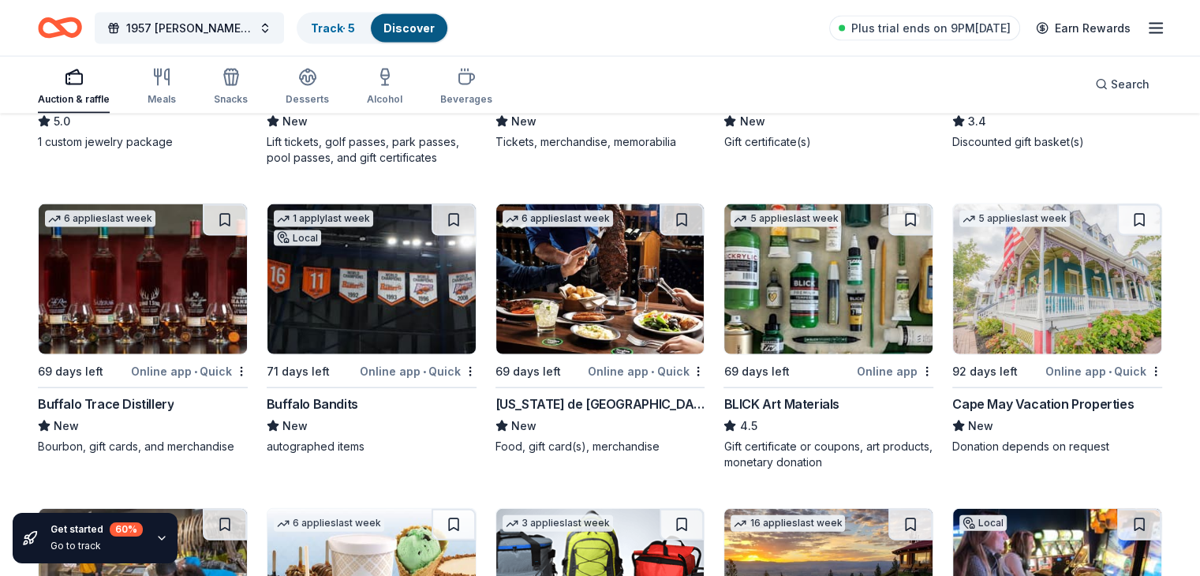
click at [358, 413] on div "Buffalo Bandits" at bounding box center [312, 403] width 91 height 19
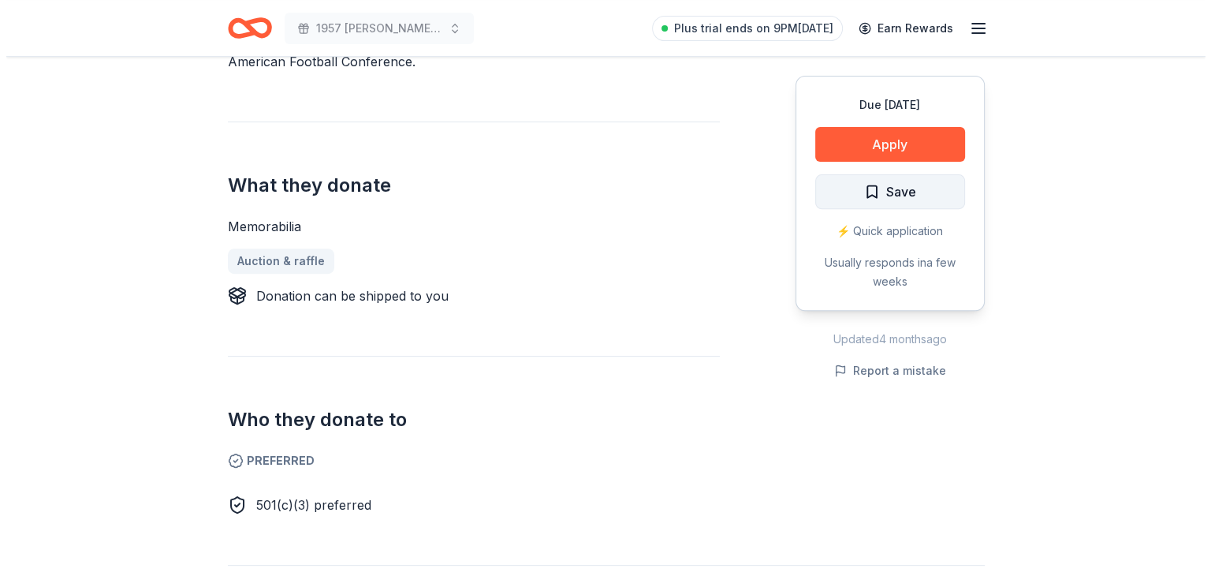
scroll to position [552, 0]
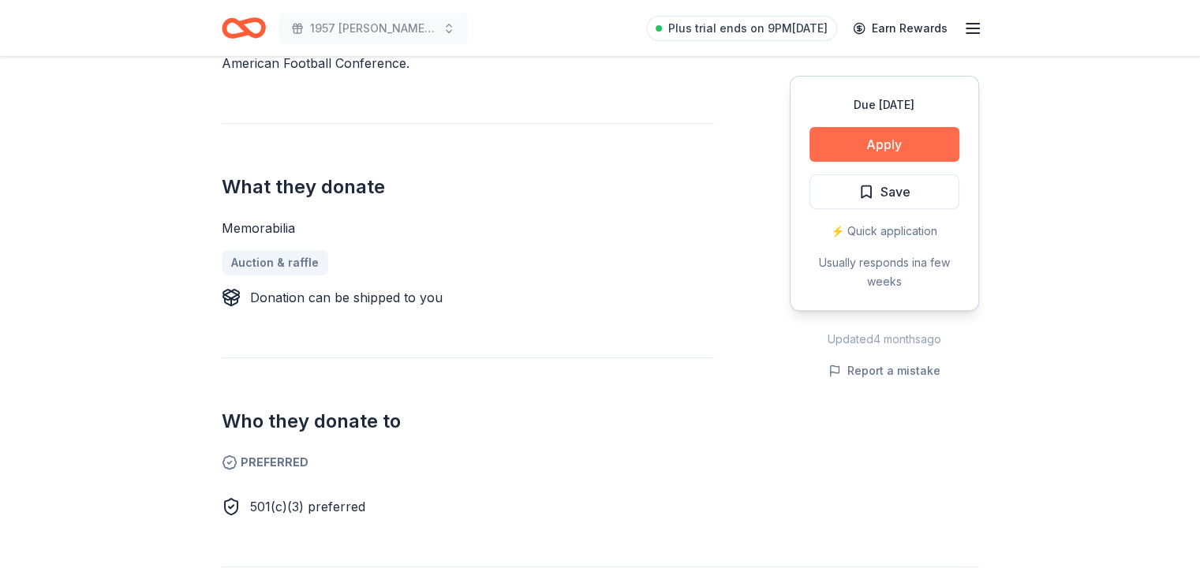
click at [899, 145] on button "Apply" at bounding box center [884, 144] width 150 height 35
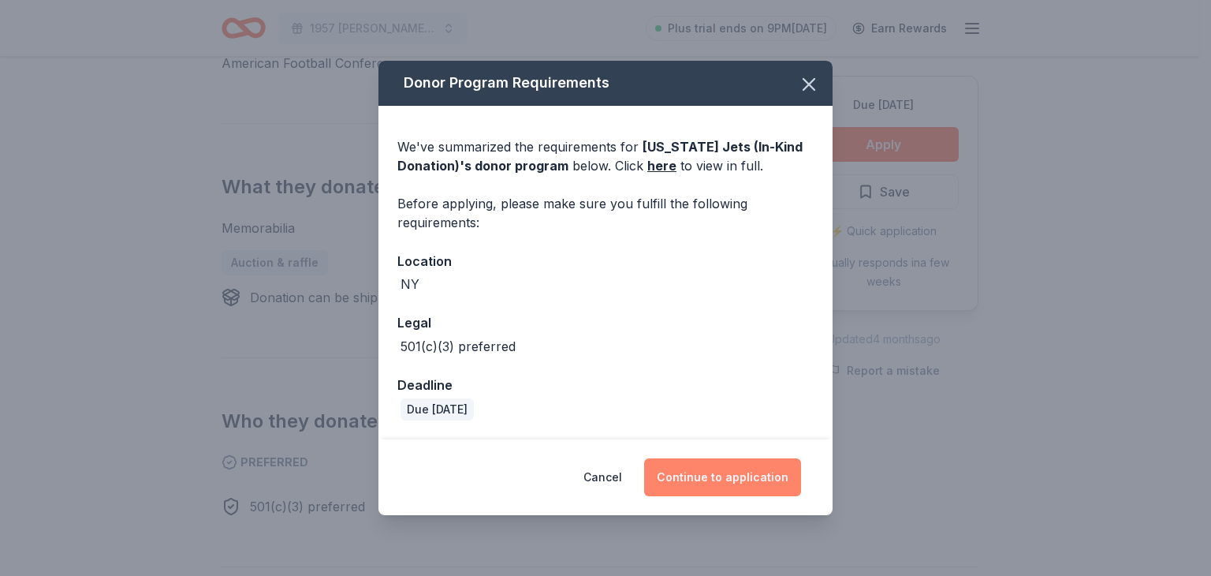
click at [707, 471] on button "Continue to application" at bounding box center [722, 477] width 157 height 38
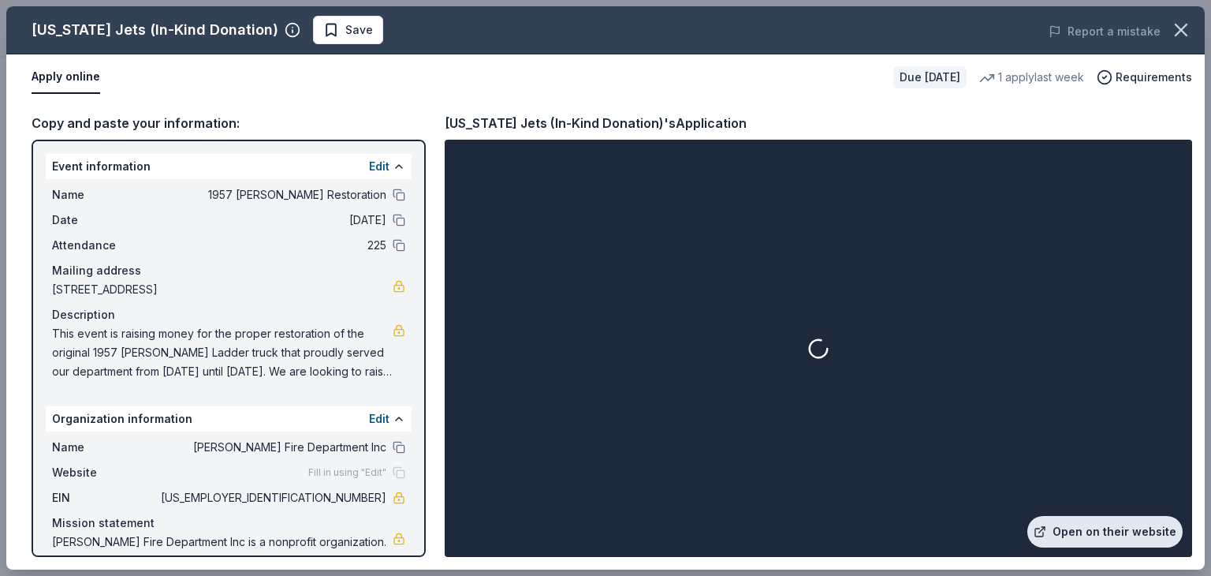
click at [1092, 524] on link "Open on their website" at bounding box center [1105, 532] width 155 height 32
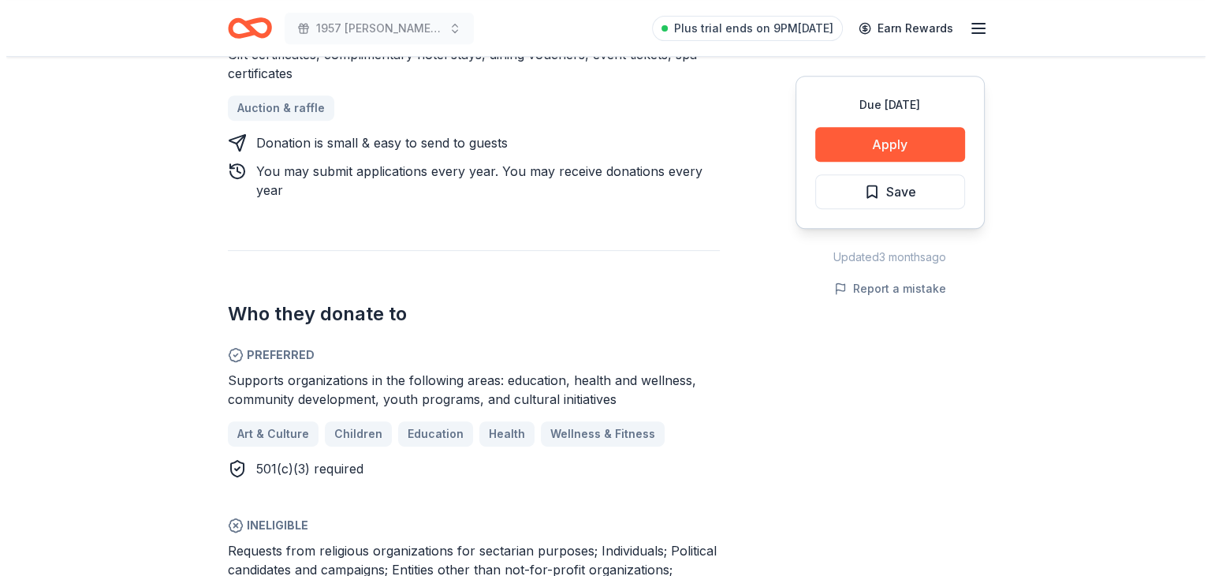
scroll to position [710, 0]
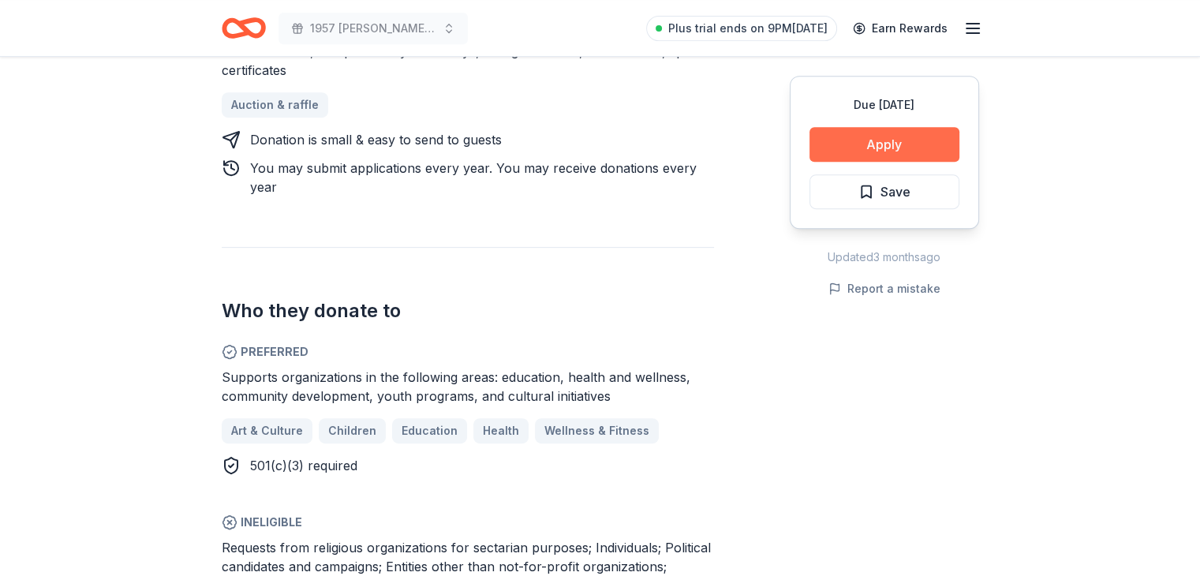
click at [867, 153] on button "Apply" at bounding box center [884, 144] width 150 height 35
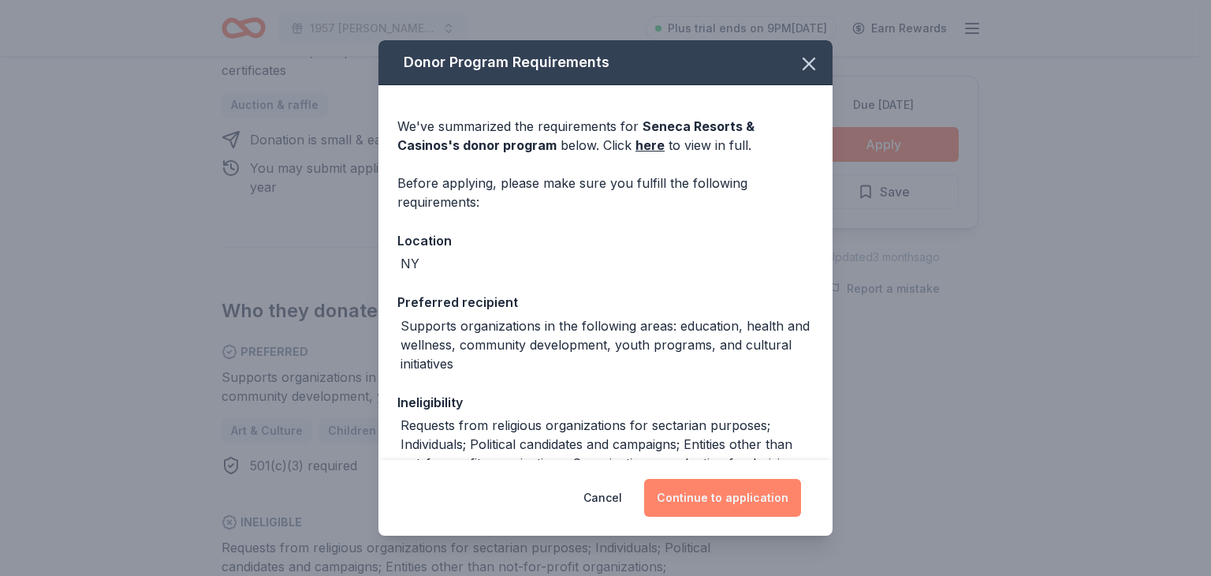
click at [680, 495] on button "Continue to application" at bounding box center [722, 498] width 157 height 38
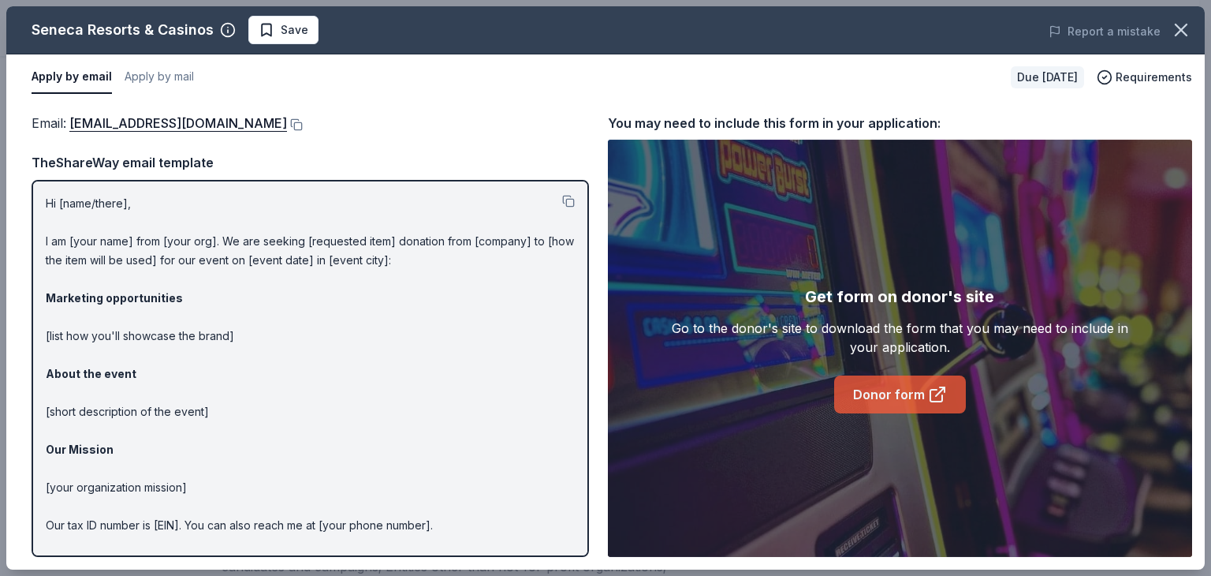
click at [899, 411] on link "Donor form" at bounding box center [900, 394] width 132 height 38
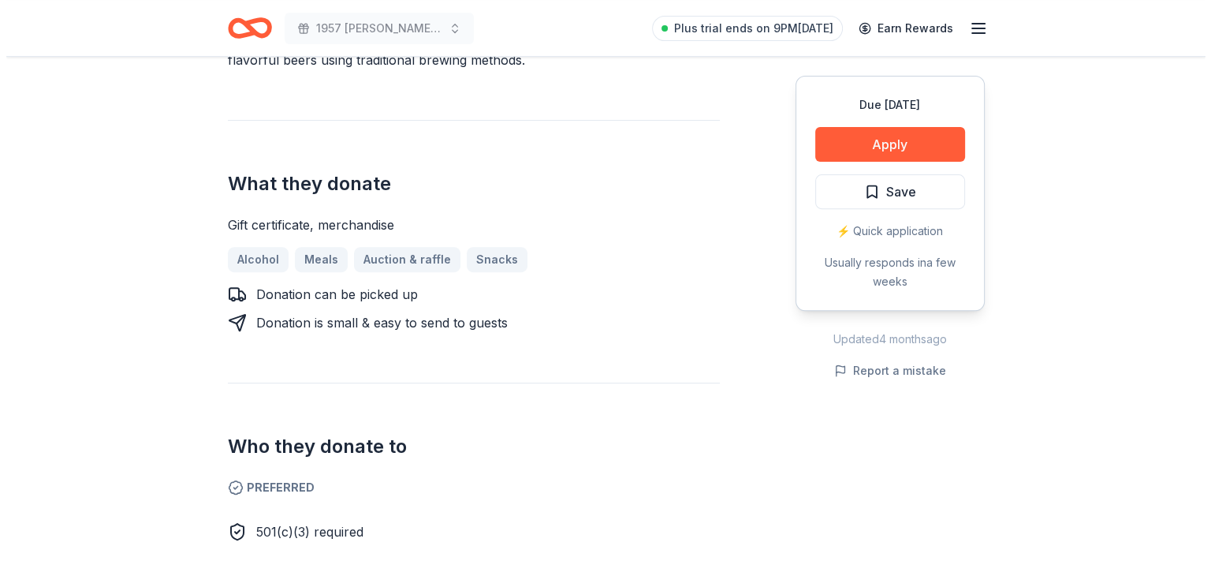
scroll to position [552, 0]
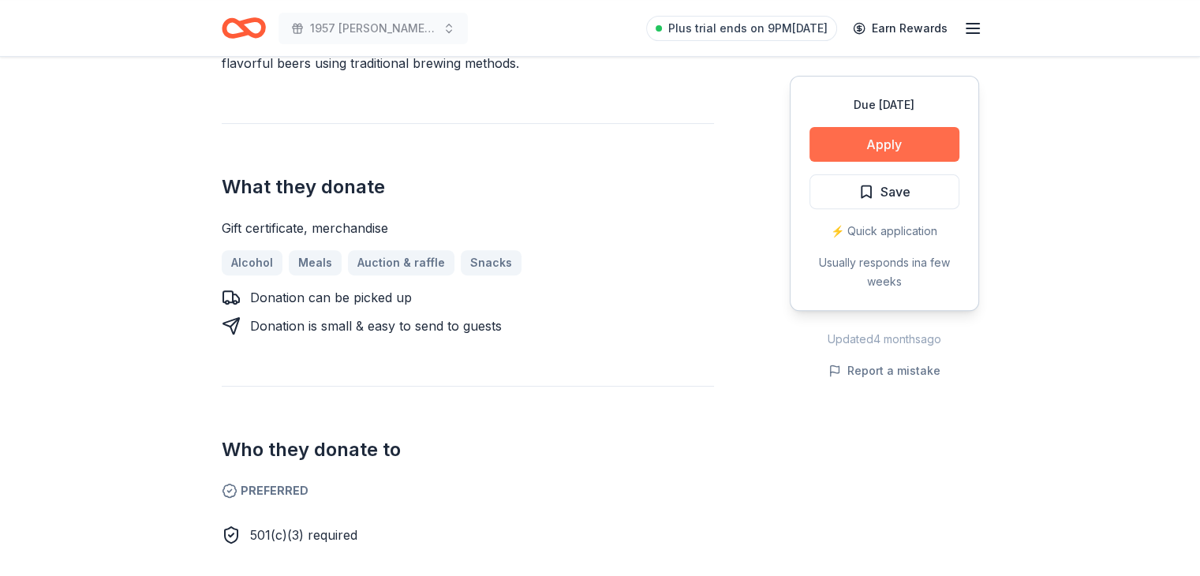
click at [883, 147] on button "Apply" at bounding box center [884, 144] width 150 height 35
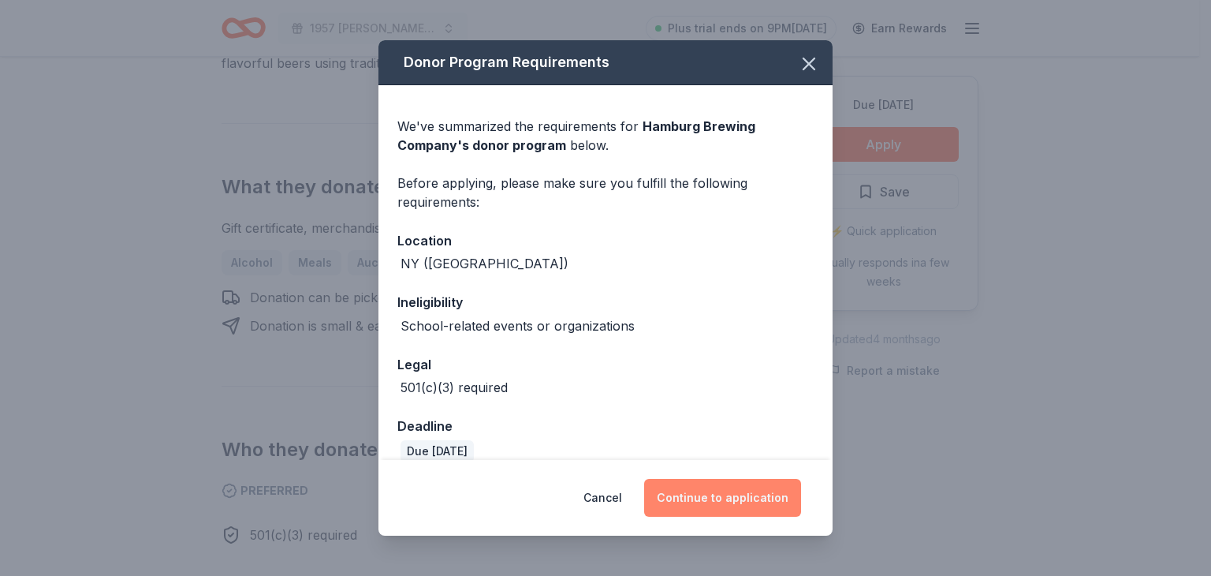
click at [661, 495] on button "Continue to application" at bounding box center [722, 498] width 157 height 38
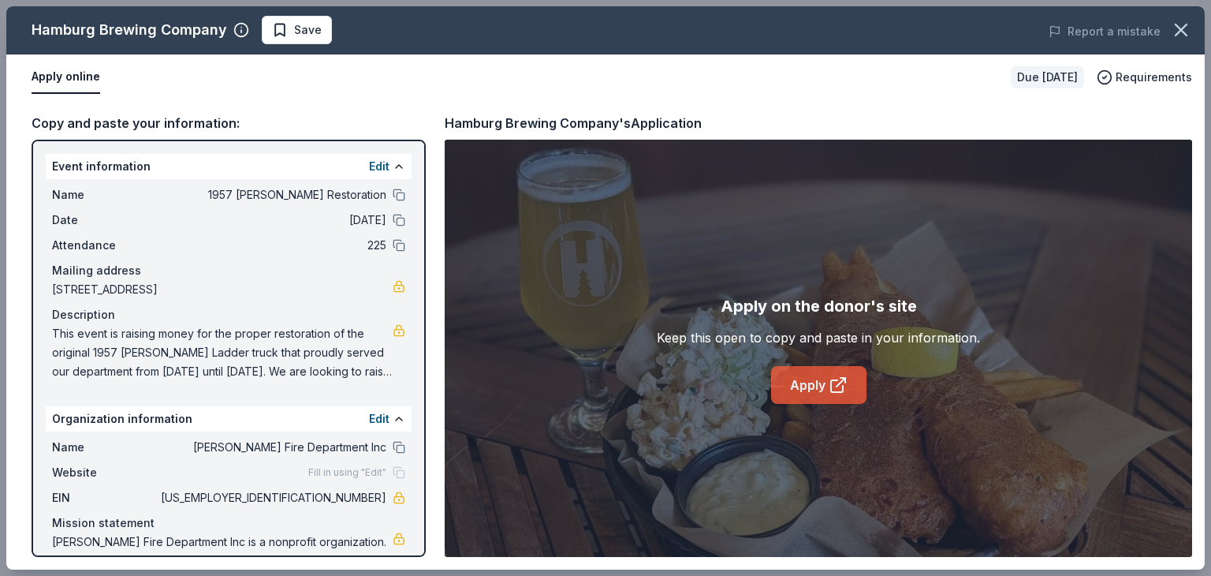
click at [810, 382] on link "Apply" at bounding box center [818, 385] width 95 height 38
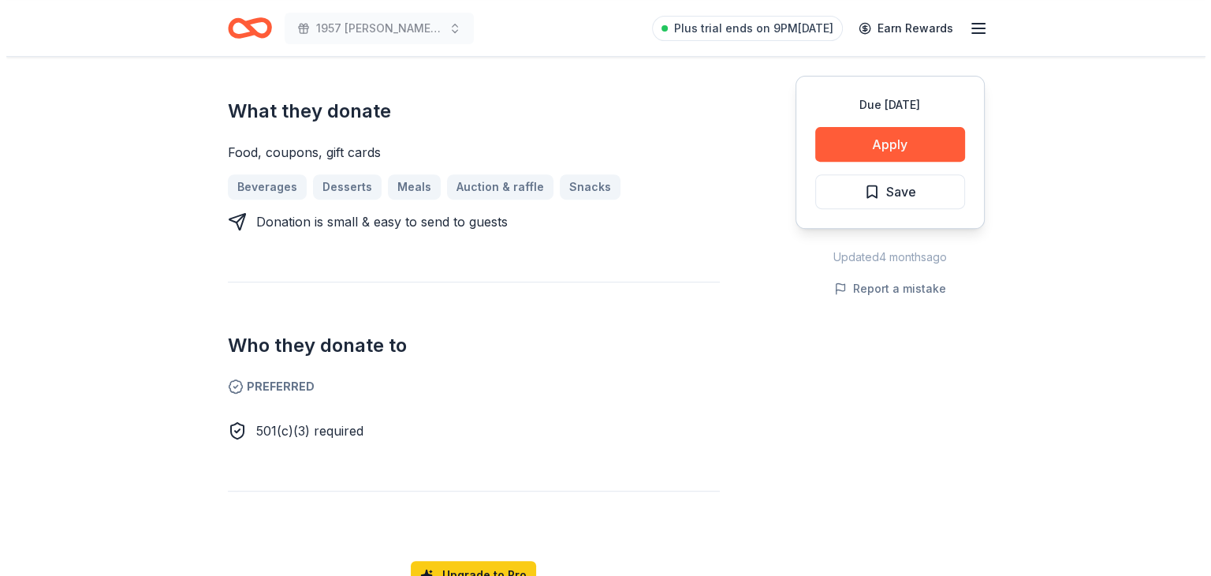
scroll to position [631, 0]
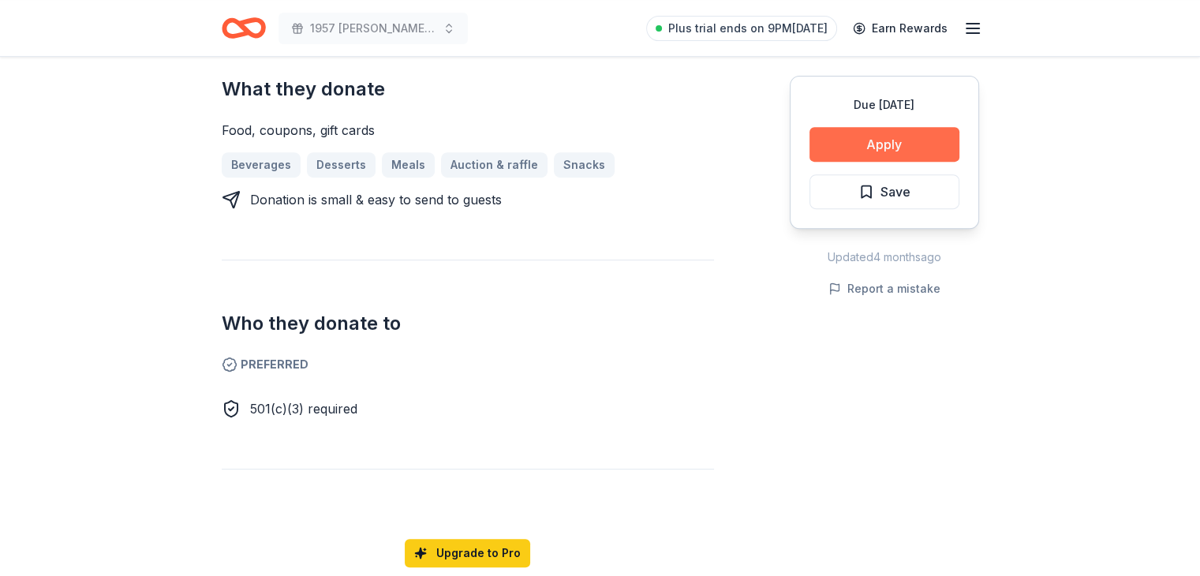
click at [883, 149] on button "Apply" at bounding box center [884, 144] width 150 height 35
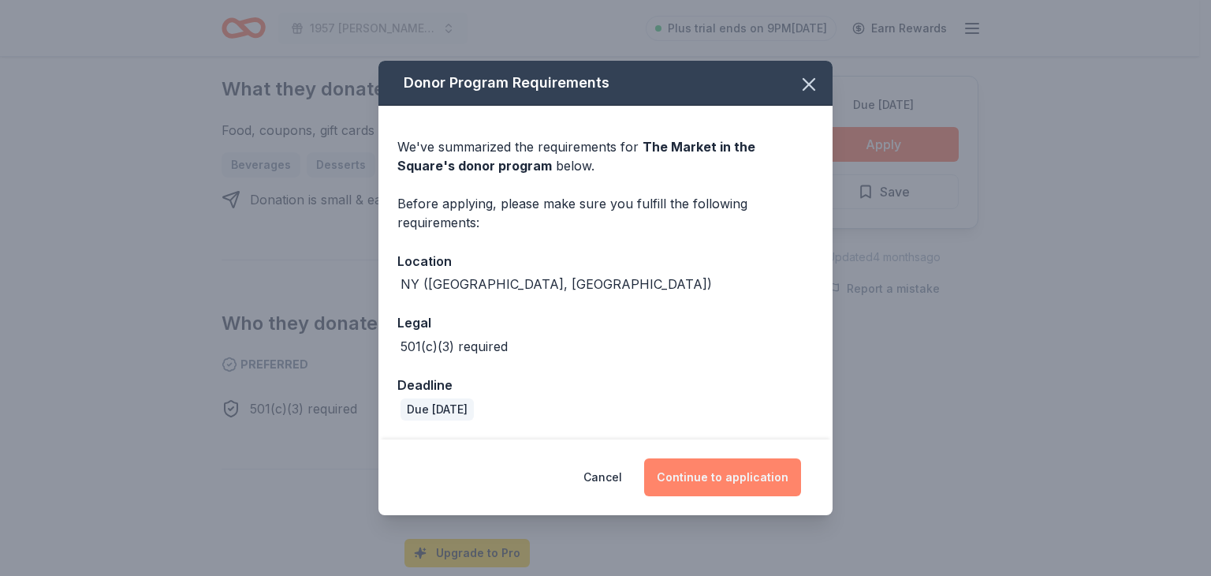
click at [738, 467] on button "Continue to application" at bounding box center [722, 477] width 157 height 38
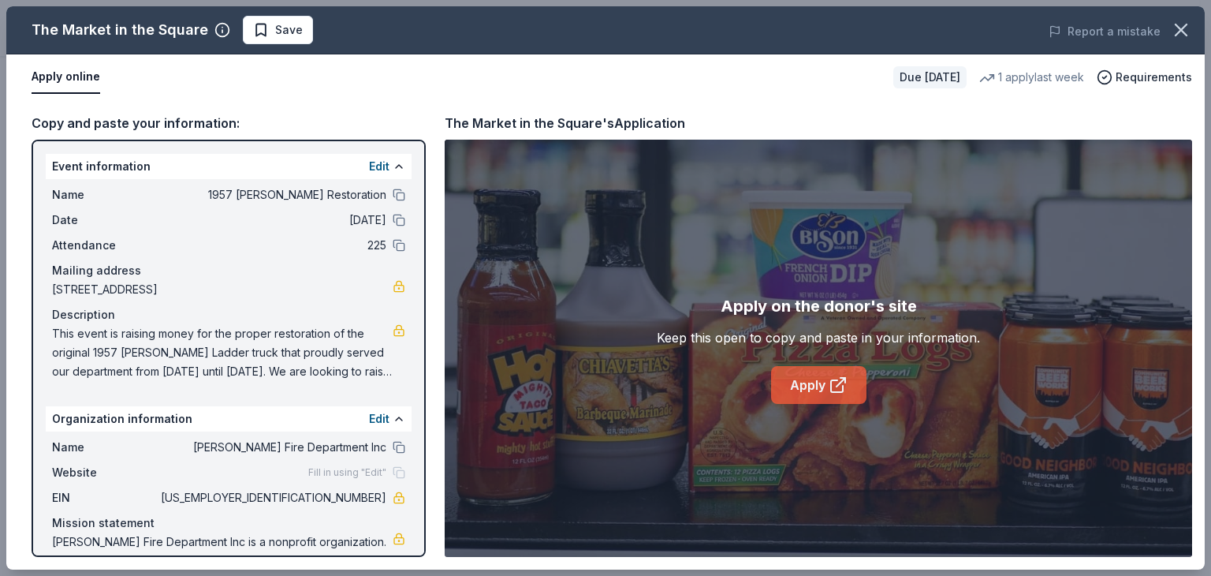
click at [817, 392] on link "Apply" at bounding box center [818, 385] width 95 height 38
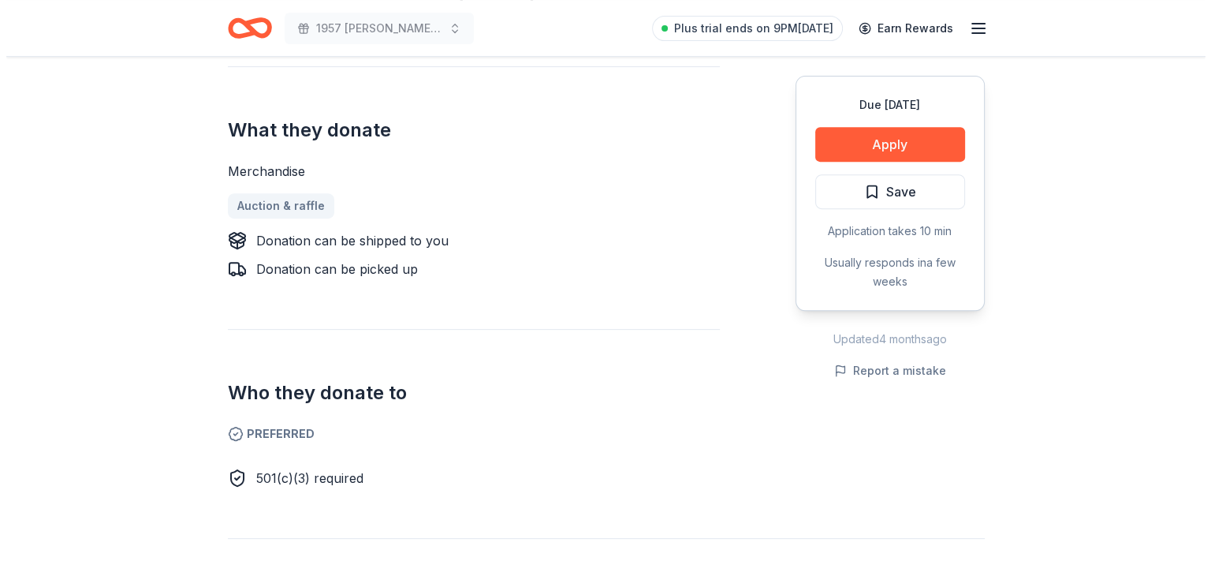
scroll to position [552, 0]
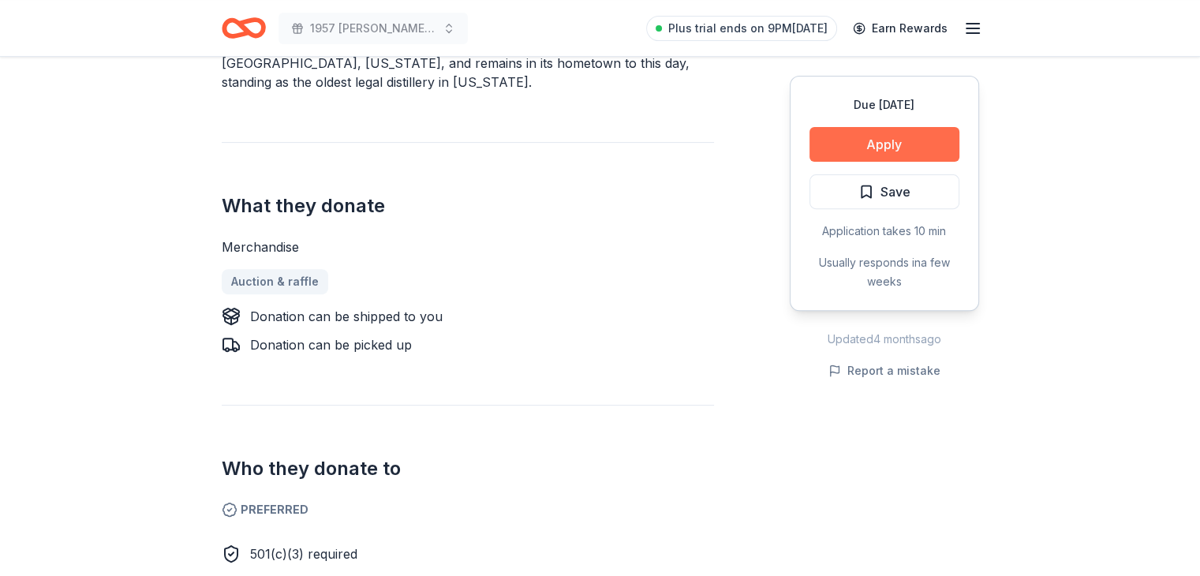
click at [914, 147] on button "Apply" at bounding box center [884, 144] width 150 height 35
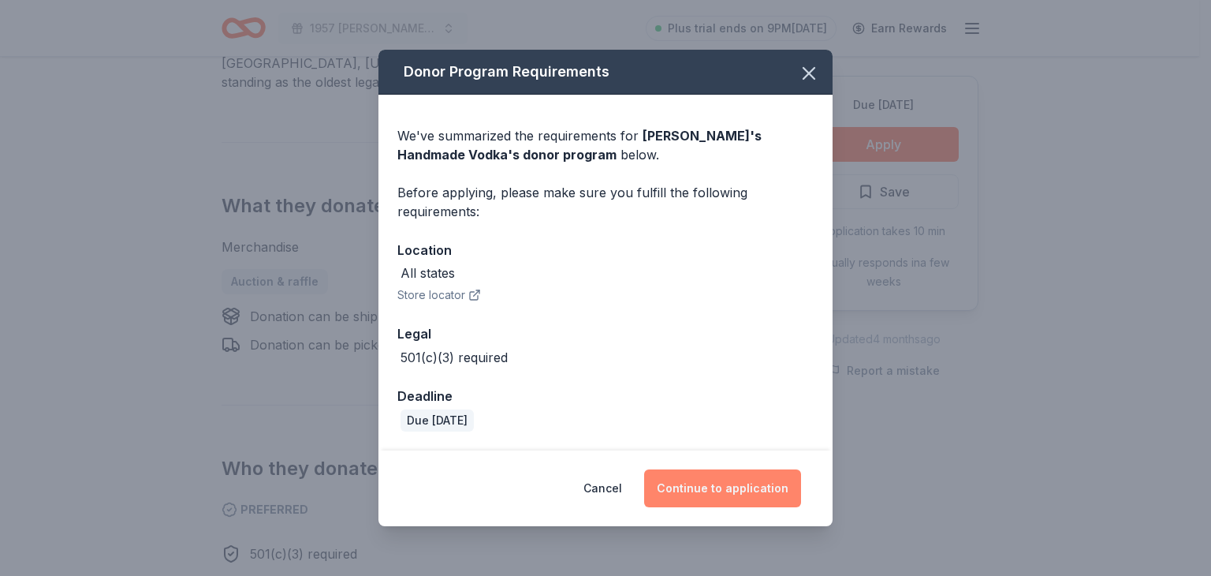
click at [700, 482] on button "Continue to application" at bounding box center [722, 488] width 157 height 38
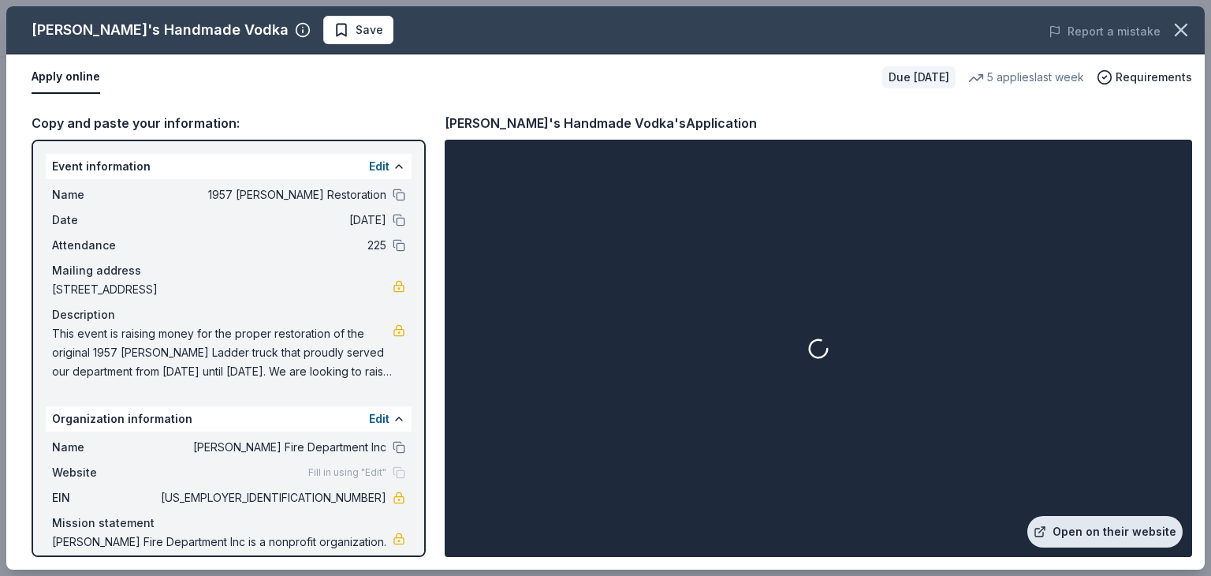
click at [1106, 534] on link "Open on their website" at bounding box center [1105, 532] width 155 height 32
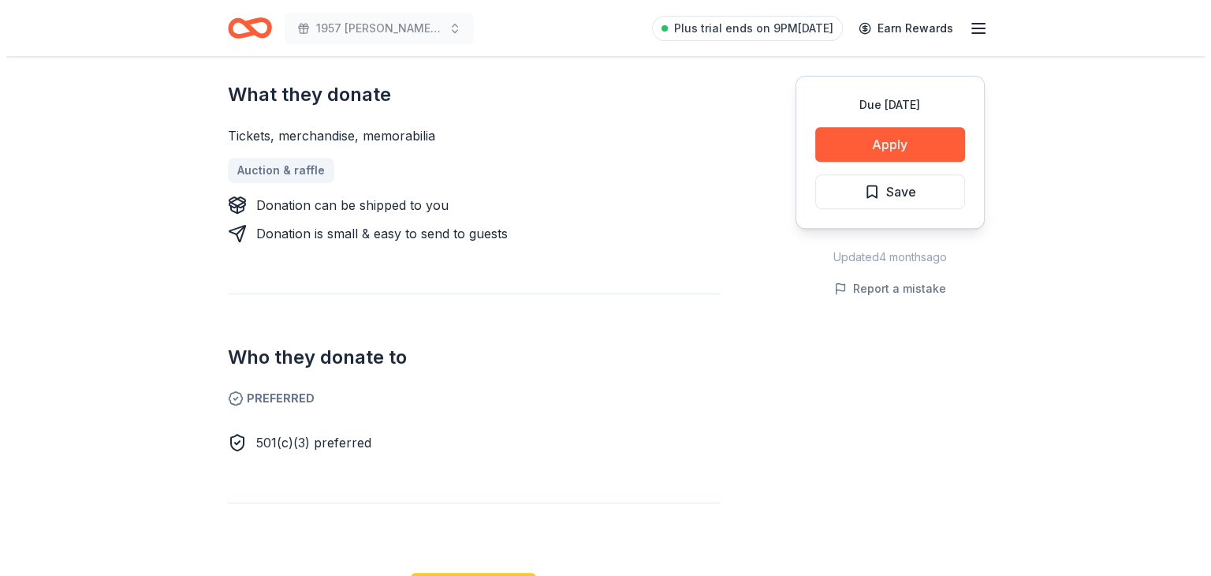
scroll to position [710, 0]
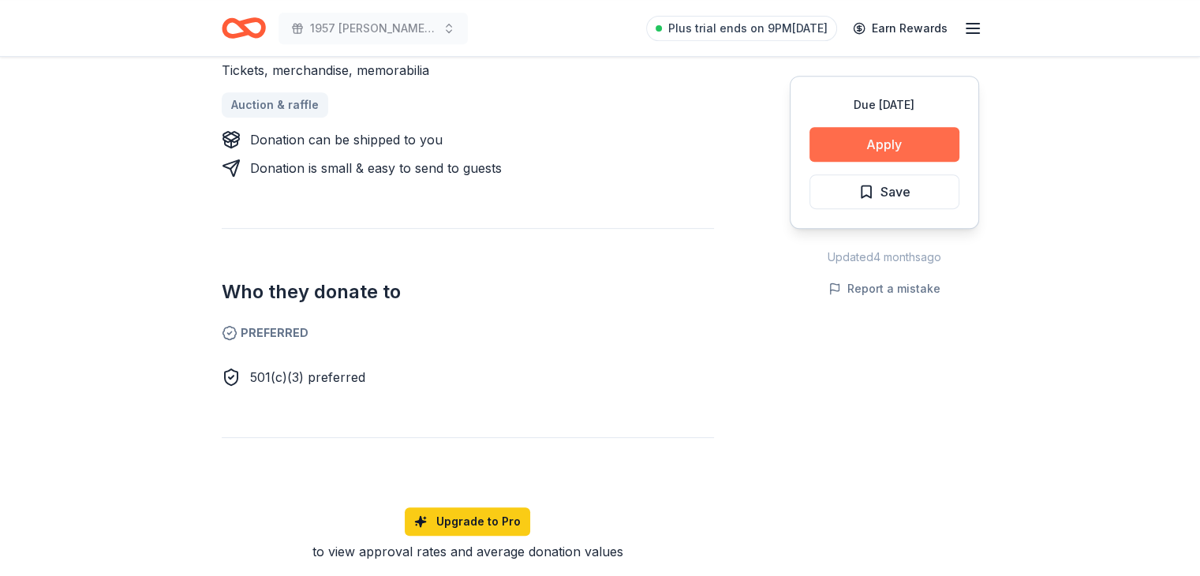
click at [927, 146] on button "Apply" at bounding box center [884, 144] width 150 height 35
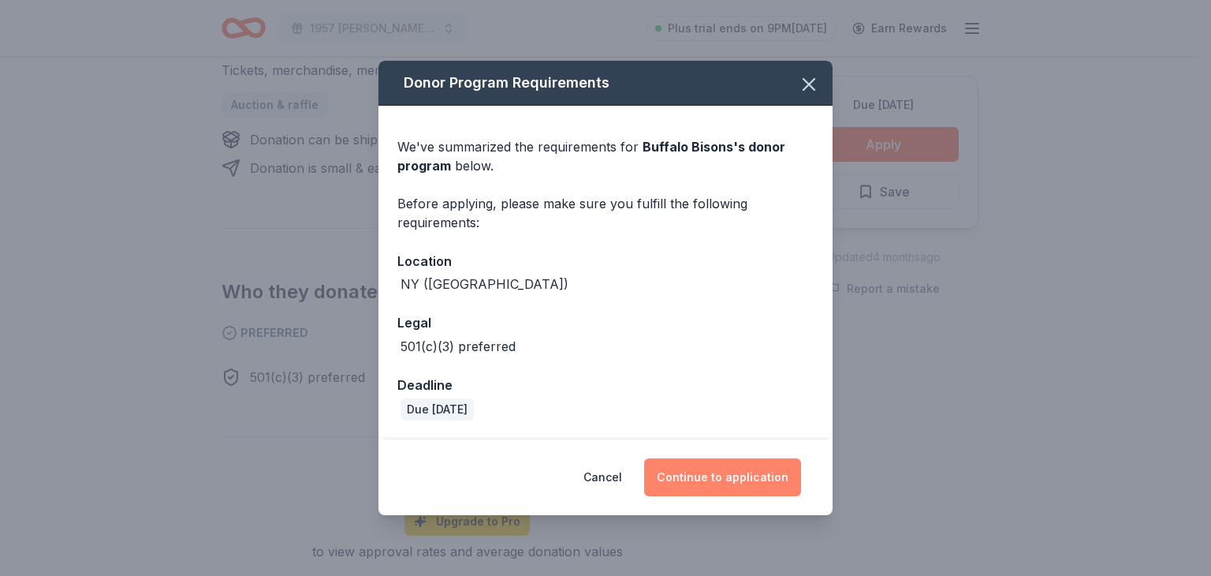
click at [733, 480] on button "Continue to application" at bounding box center [722, 477] width 157 height 38
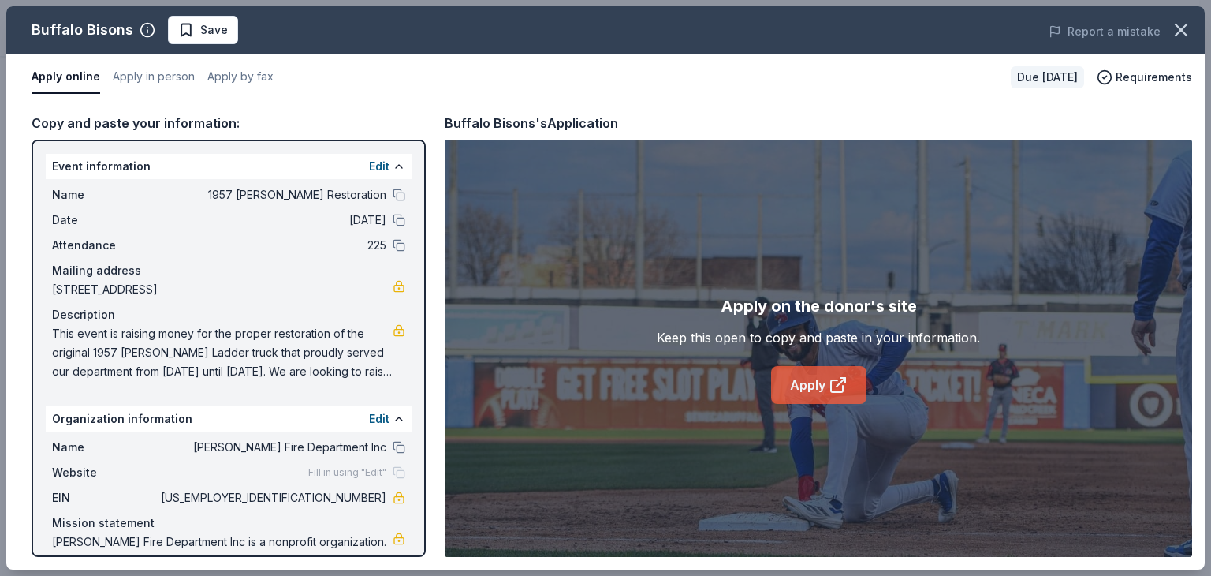
click at [827, 398] on link "Apply" at bounding box center [818, 385] width 95 height 38
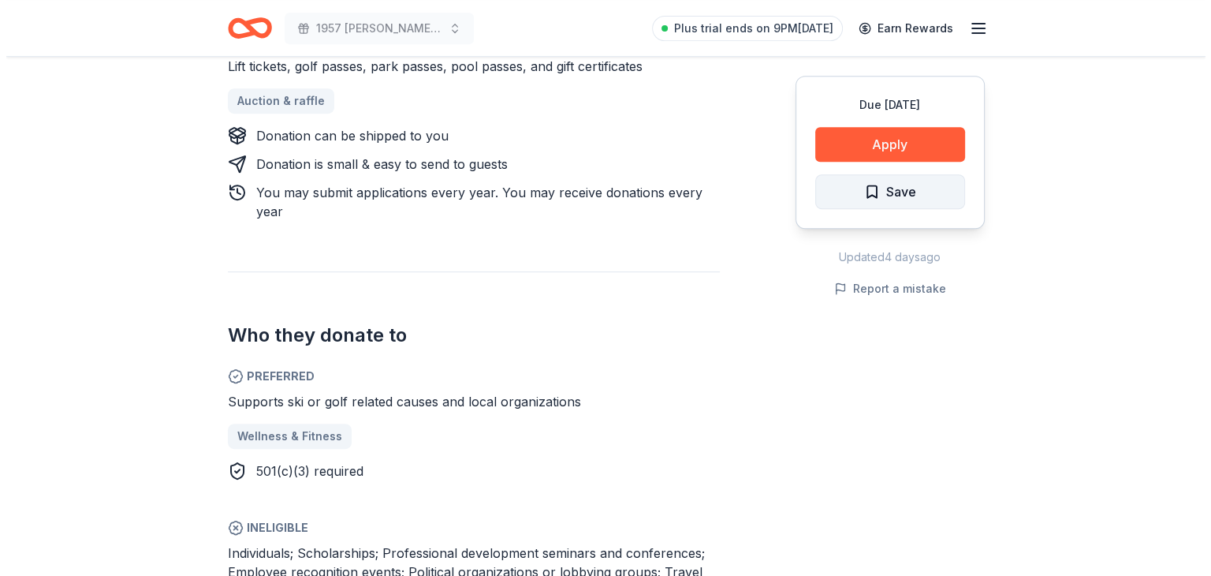
scroll to position [710, 0]
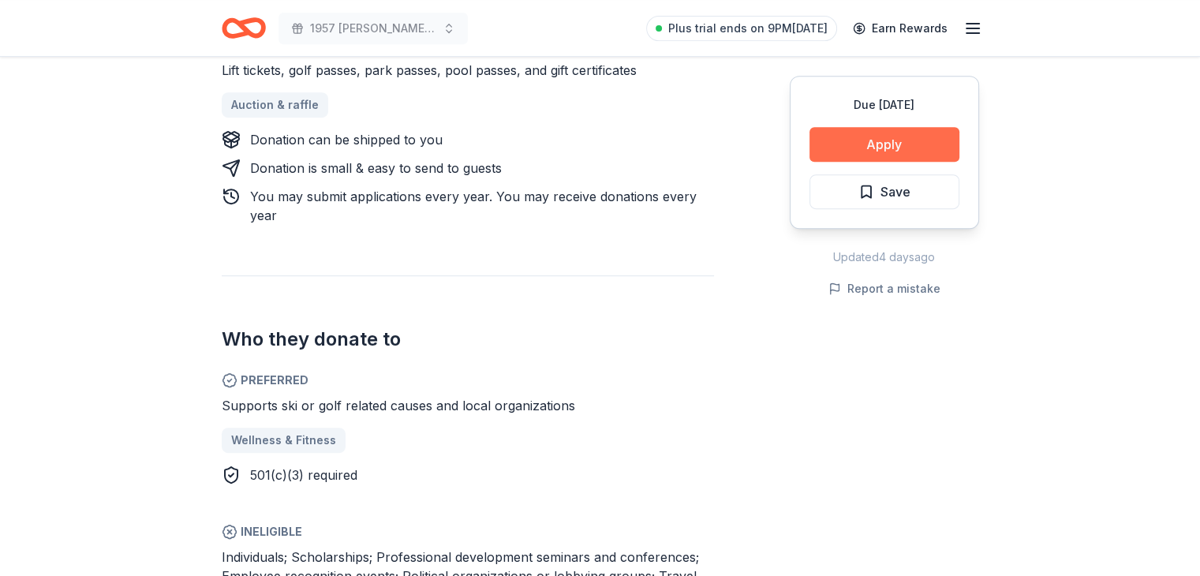
click at [857, 135] on button "Apply" at bounding box center [884, 144] width 150 height 35
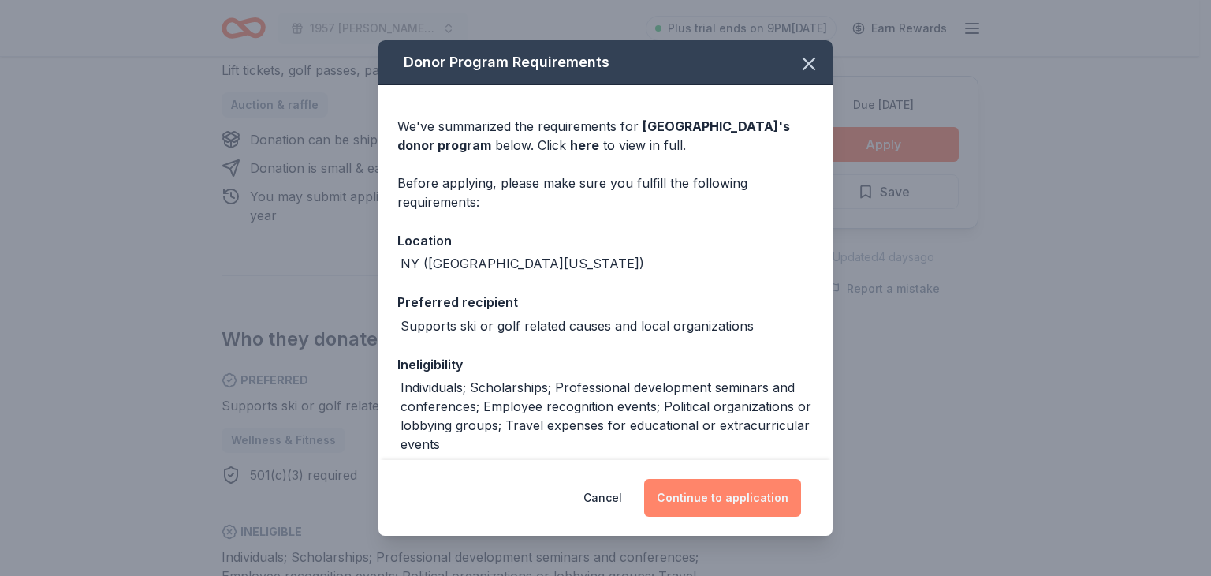
click at [668, 505] on button "Continue to application" at bounding box center [722, 498] width 157 height 38
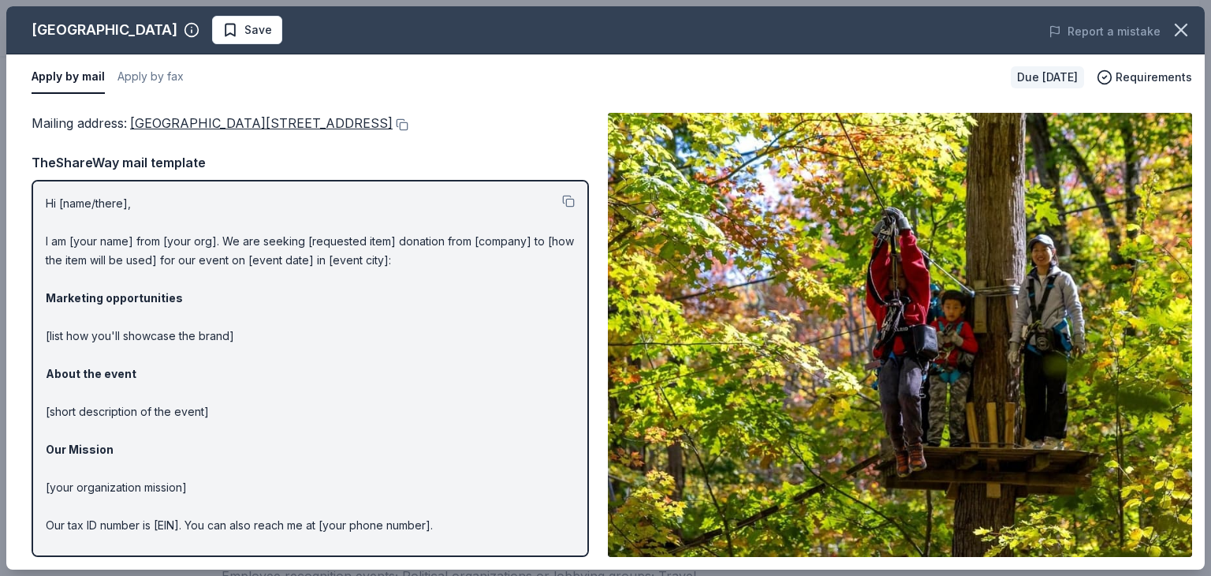
scroll to position [47, 0]
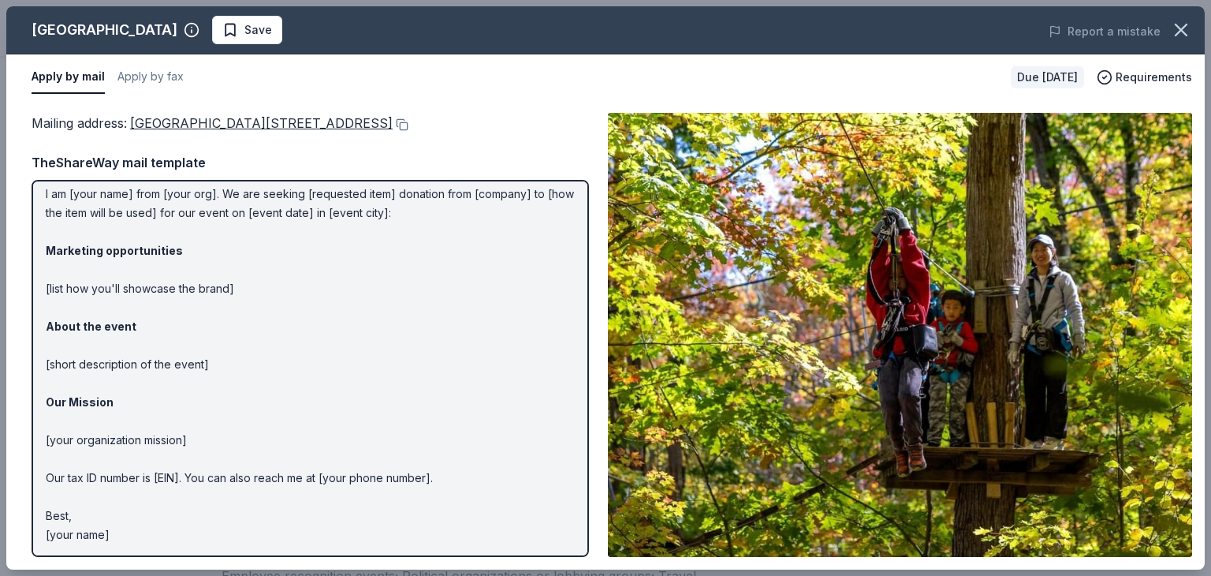
click at [915, 328] on img at bounding box center [900, 335] width 584 height 444
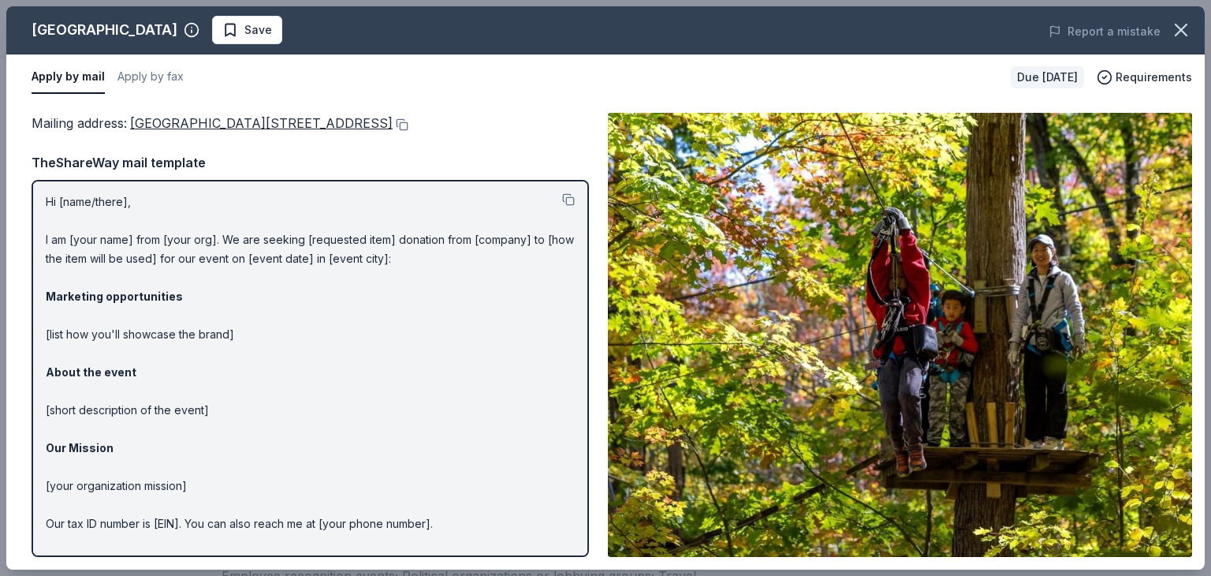
scroll to position [0, 0]
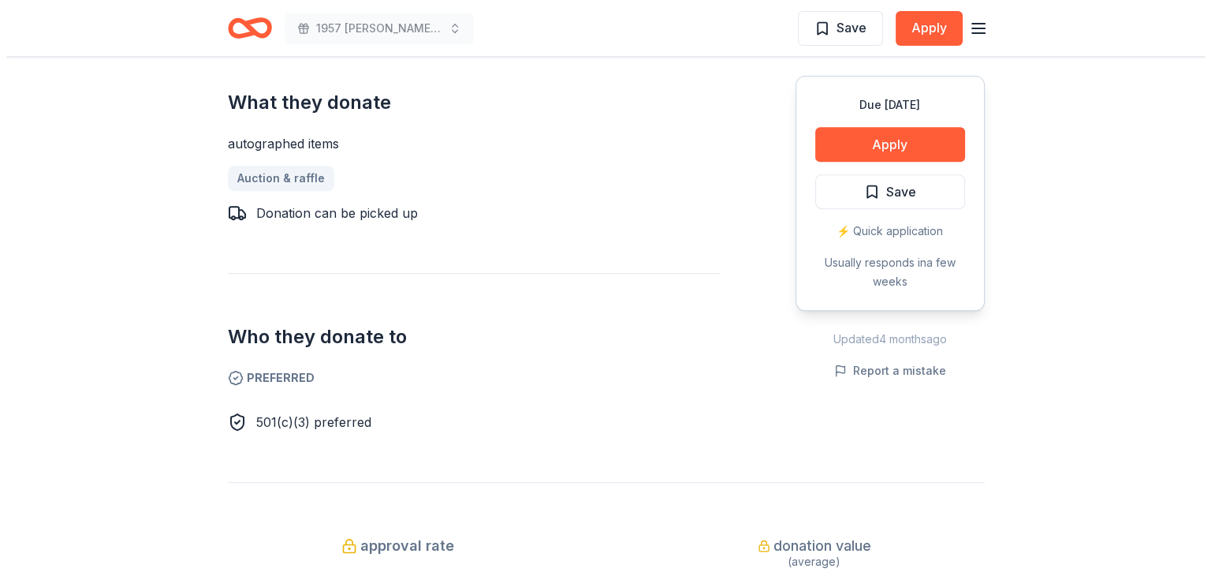
scroll to position [473, 0]
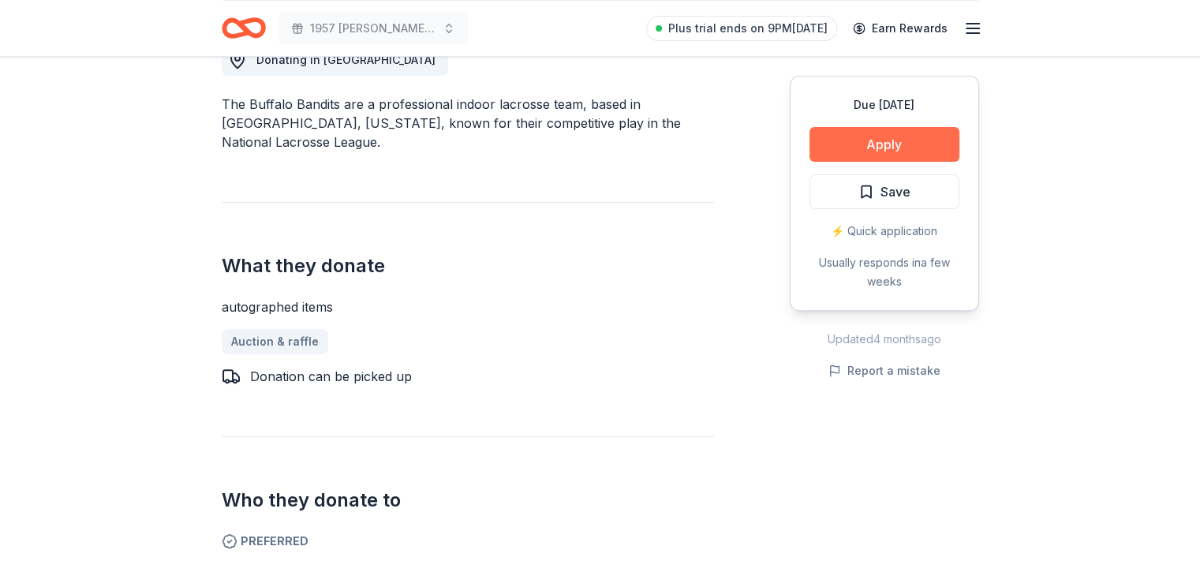
click at [905, 143] on button "Apply" at bounding box center [884, 144] width 150 height 35
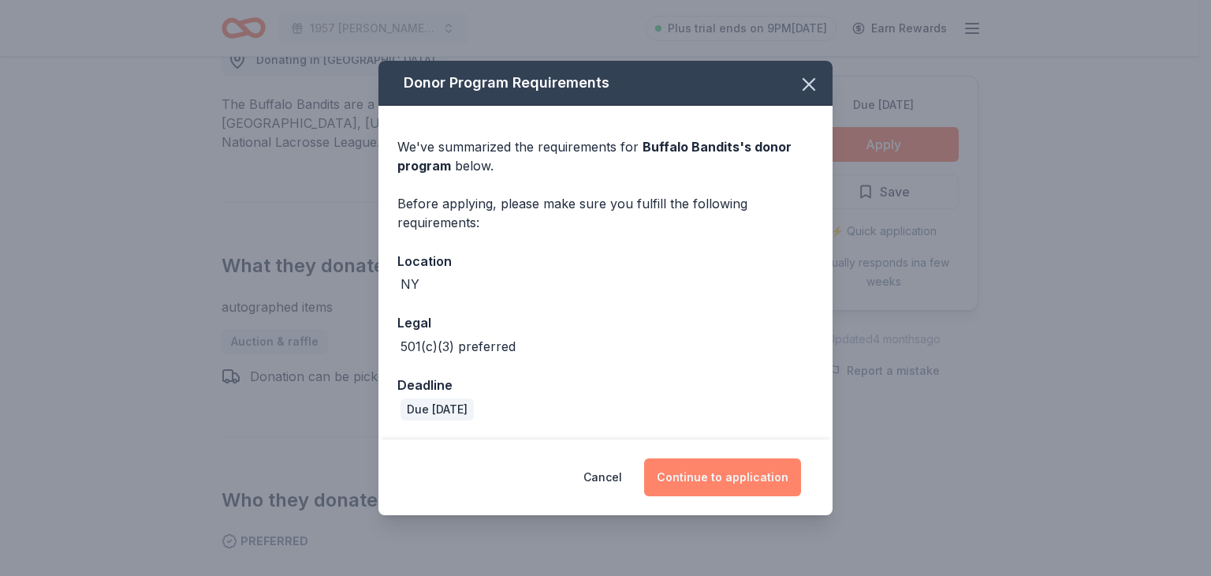
click at [702, 470] on button "Continue to application" at bounding box center [722, 477] width 157 height 38
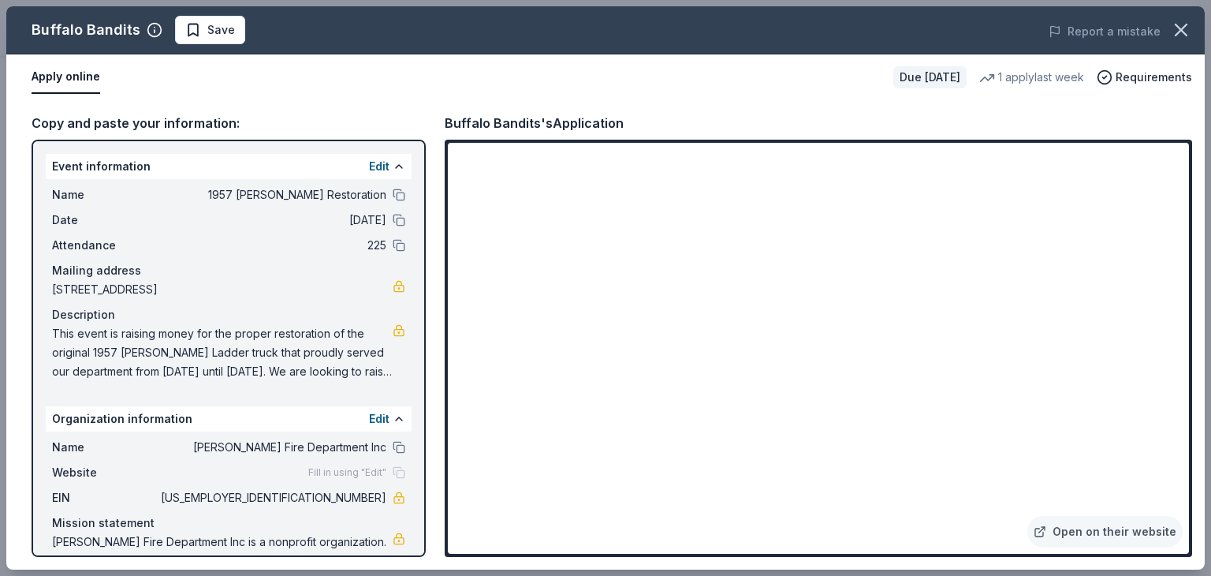
click at [795, 571] on div "Buffalo Bandits Save Report a mistake Apply online Due [DATE] 1 apply last week…" at bounding box center [605, 288] width 1211 height 576
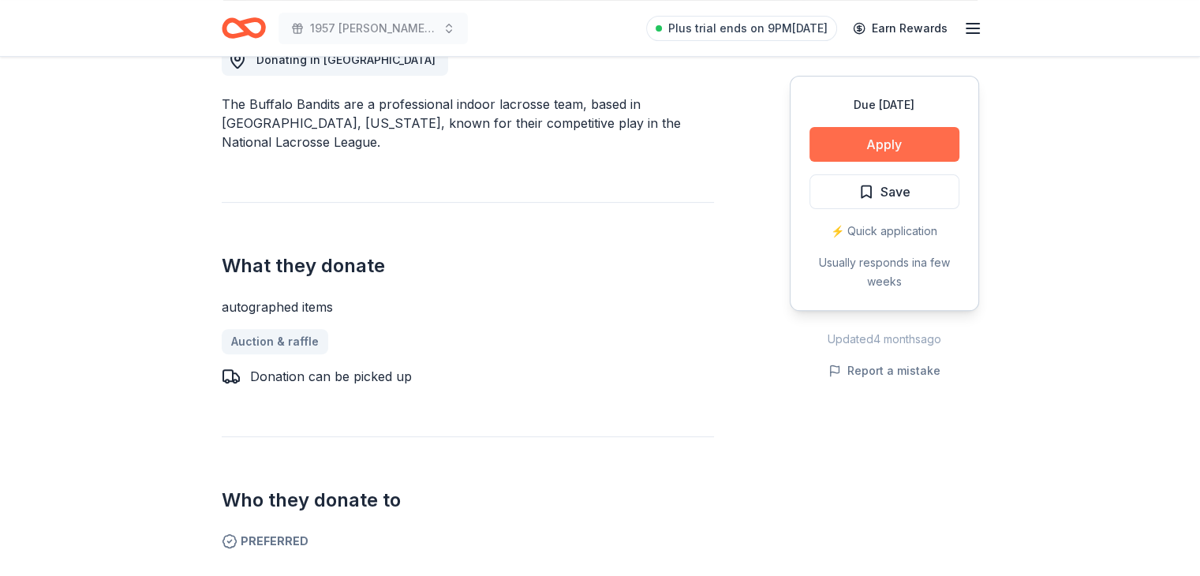
click at [883, 142] on button "Apply" at bounding box center [884, 144] width 150 height 35
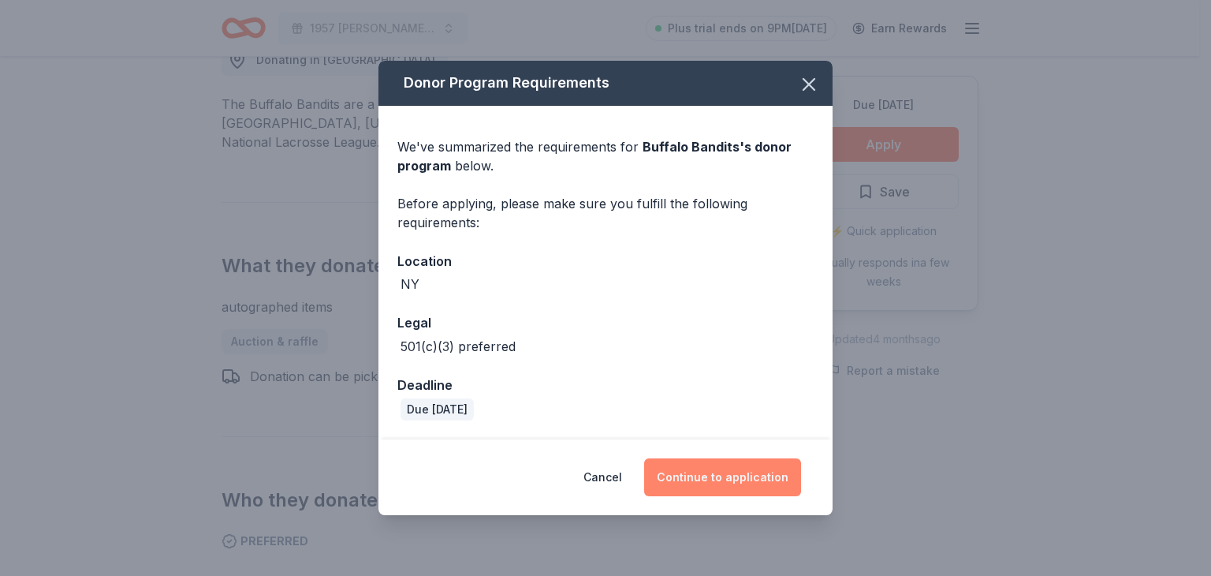
click at [719, 483] on button "Continue to application" at bounding box center [722, 477] width 157 height 38
